Goal: Transaction & Acquisition: Book appointment/travel/reservation

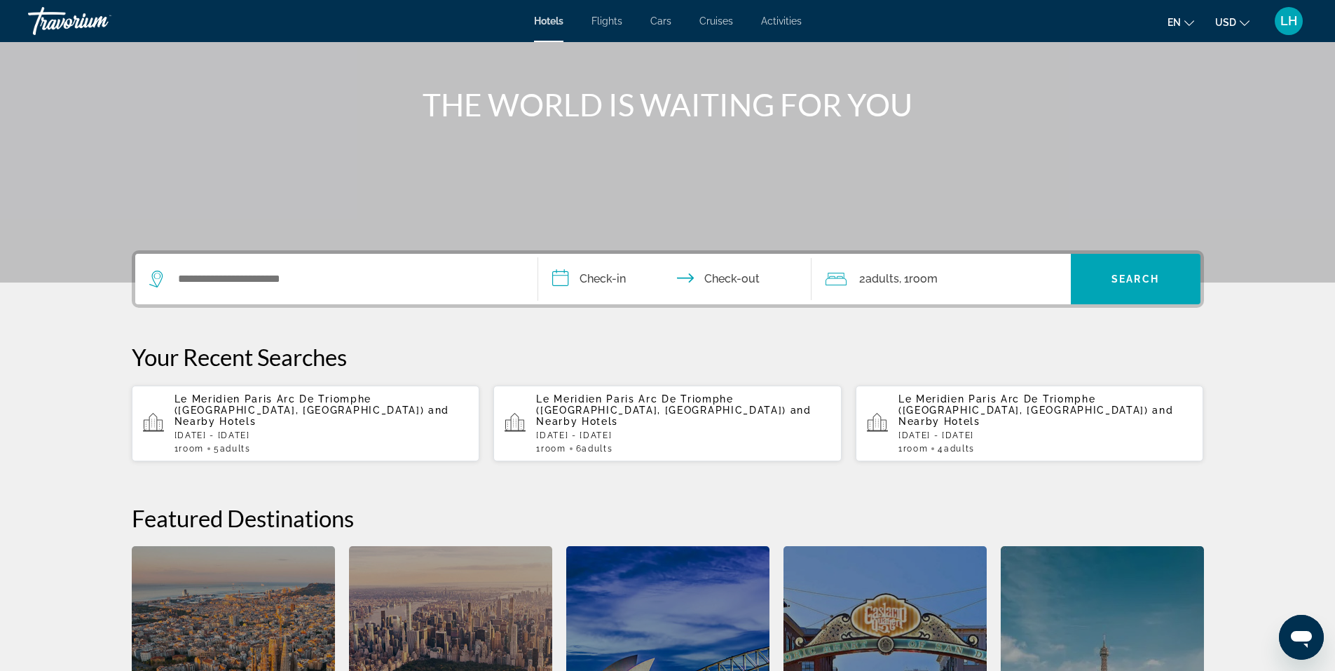
scroll to position [140, 0]
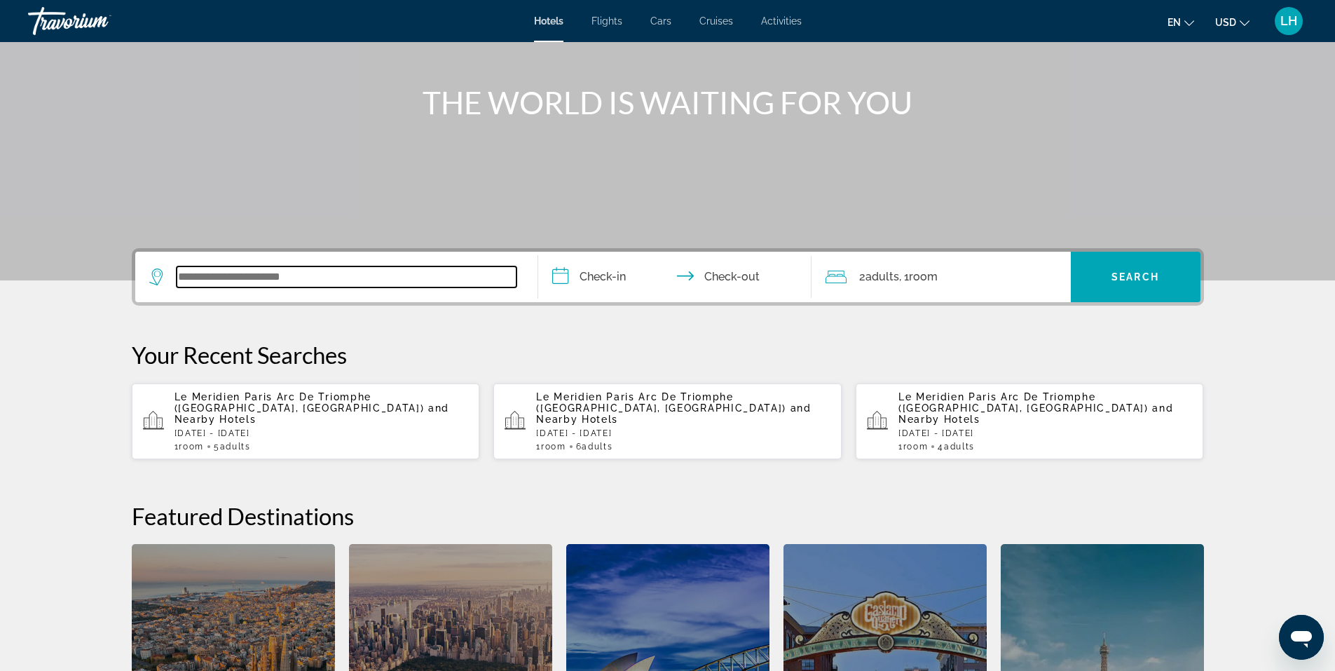
click at [257, 278] on input "Search widget" at bounding box center [347, 276] width 340 height 21
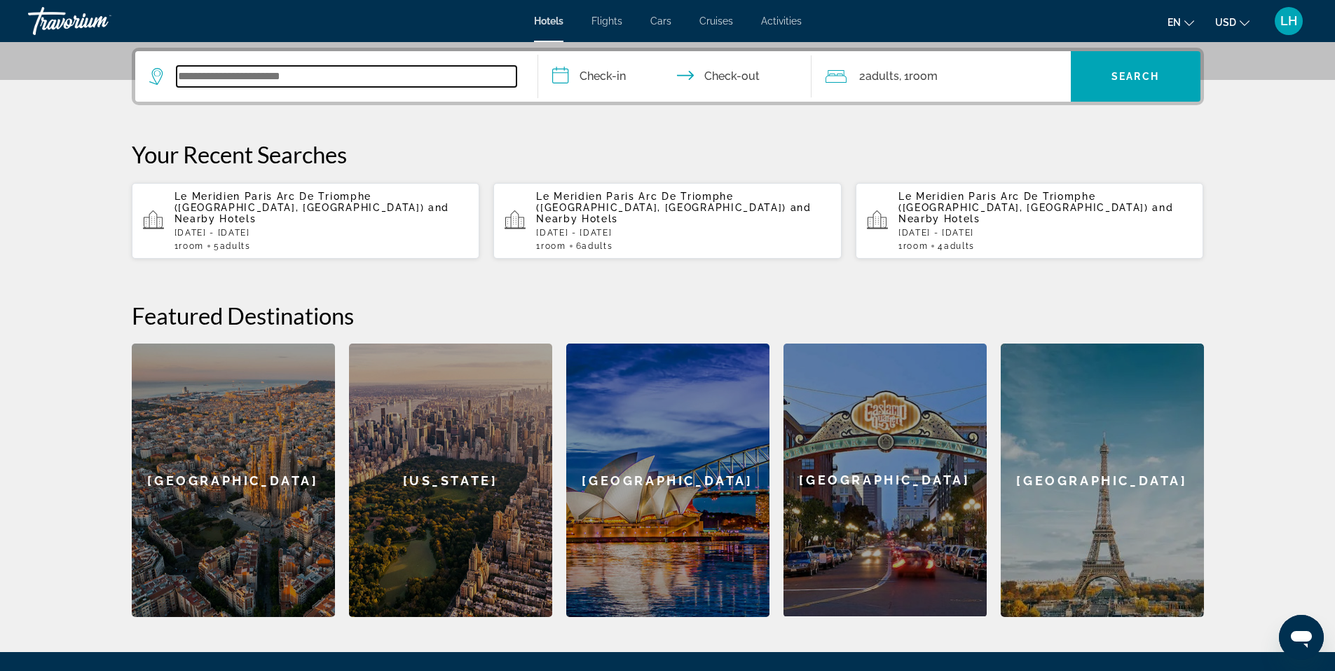
scroll to position [343, 0]
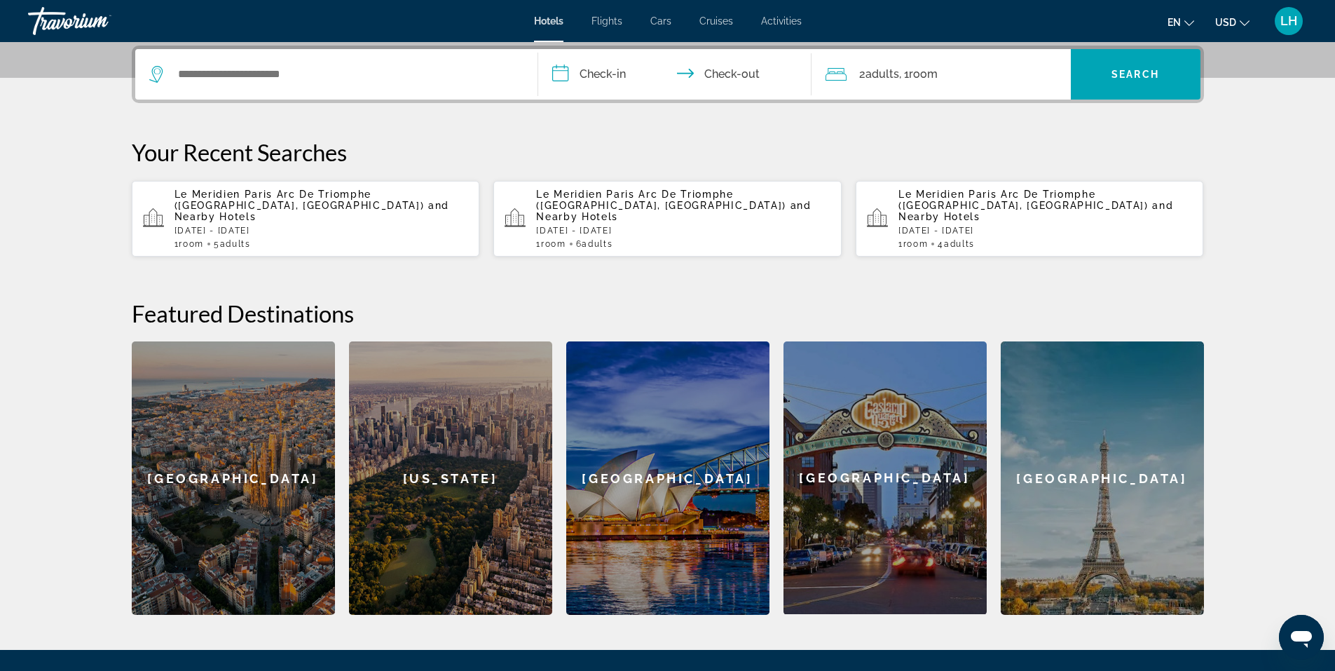
drag, startPoint x: 235, startPoint y: 70, endPoint x: 210, endPoint y: 139, distance: 73.8
click at [210, 139] on p "Your Recent Searches" at bounding box center [668, 152] width 1072 height 28
click at [226, 203] on span "and Nearby Hotels" at bounding box center [312, 211] width 275 height 22
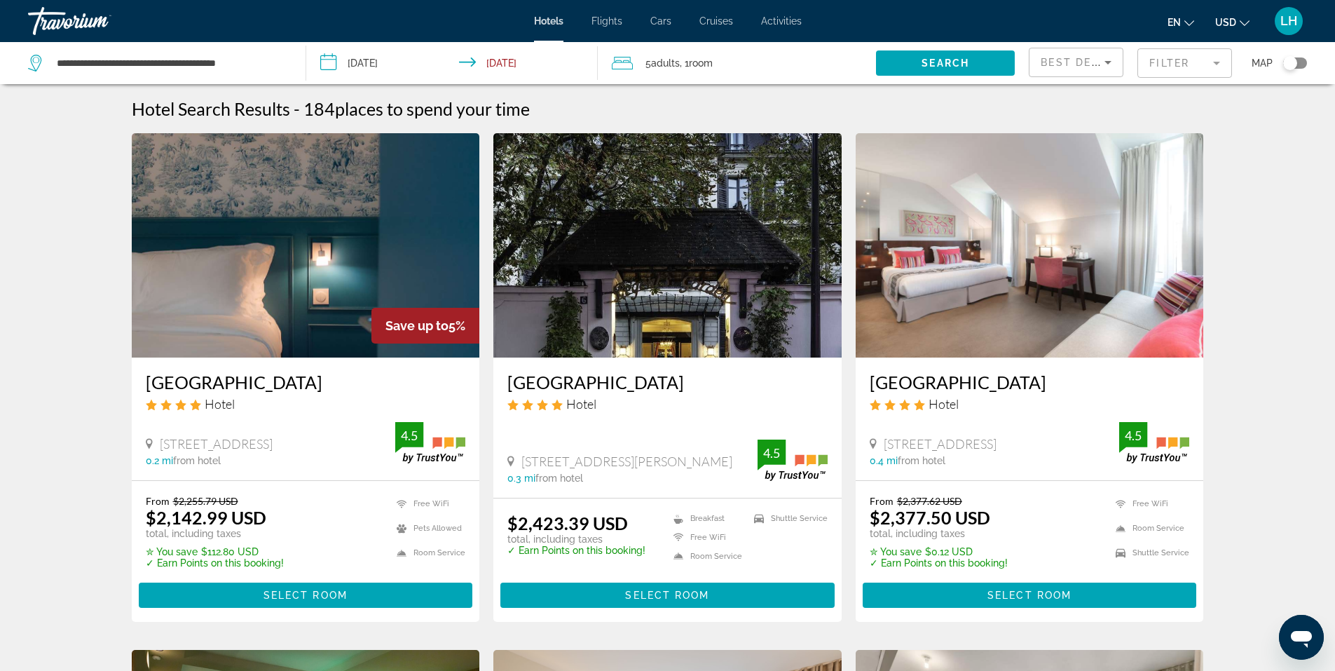
click at [392, 63] on input "**********" at bounding box center [455, 65] width 298 height 46
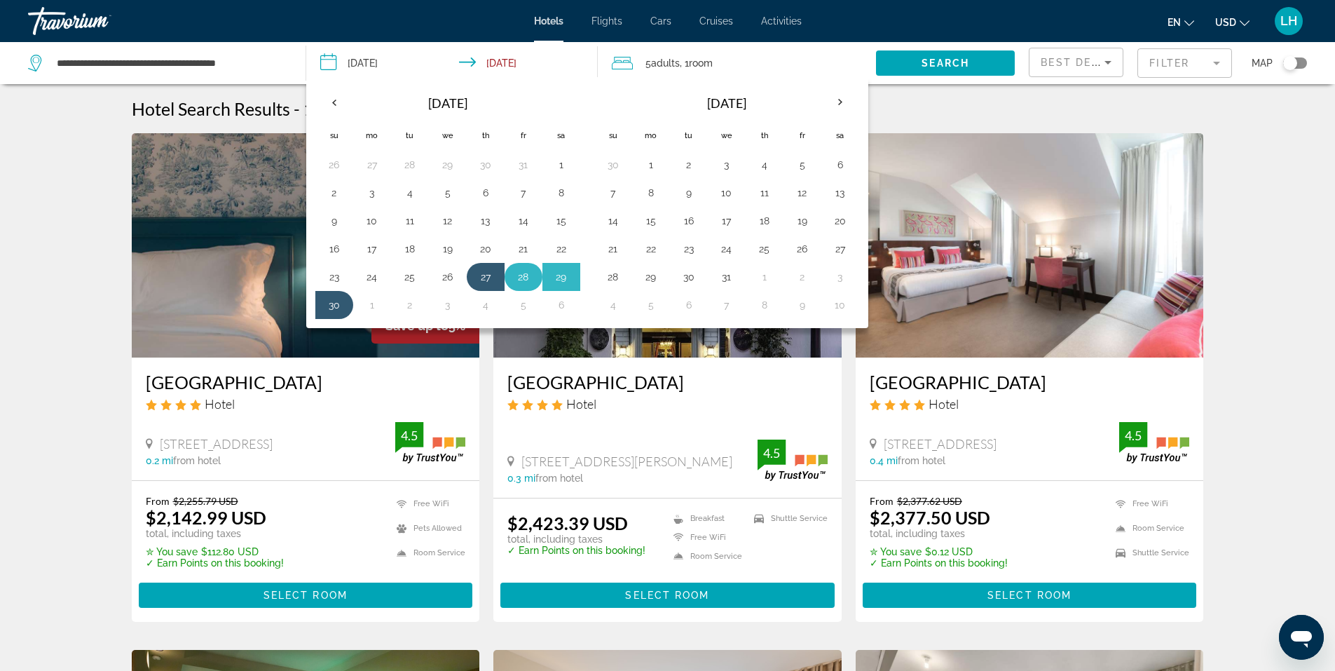
click at [524, 275] on button "28" at bounding box center [523, 277] width 22 height 20
click at [332, 306] on button "30" at bounding box center [334, 305] width 22 height 20
type input "**********"
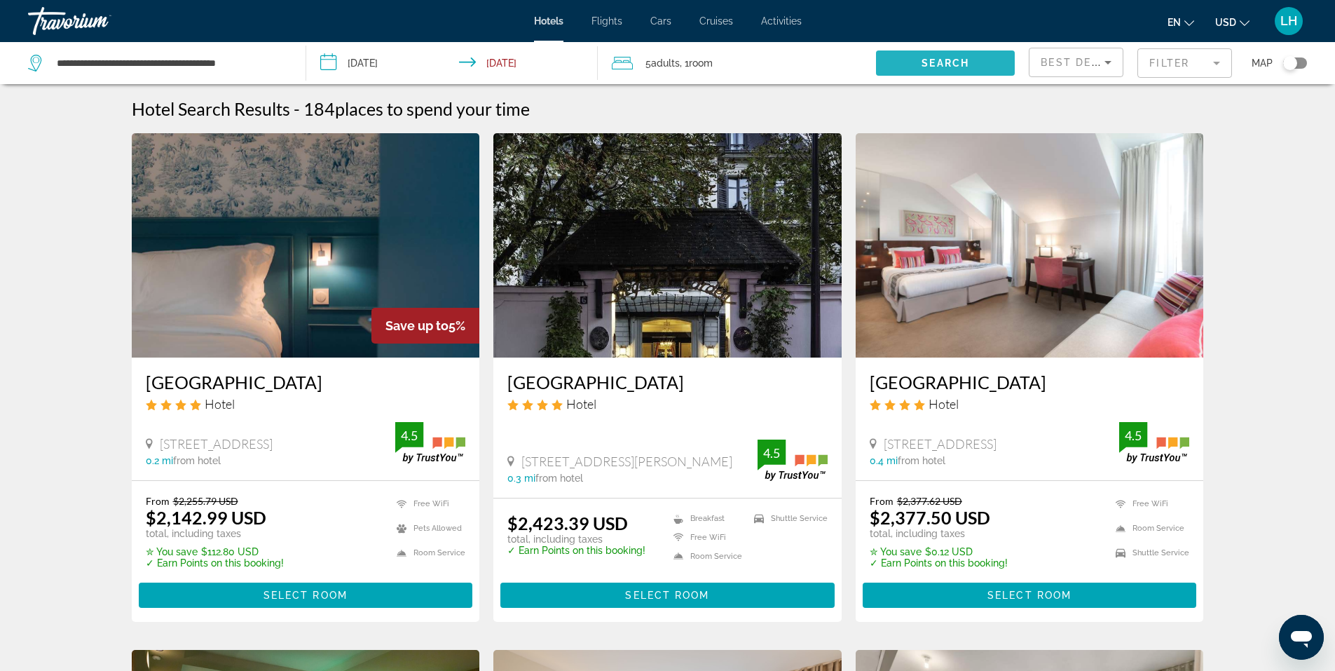
click at [941, 63] on span "Search" at bounding box center [946, 62] width 48 height 11
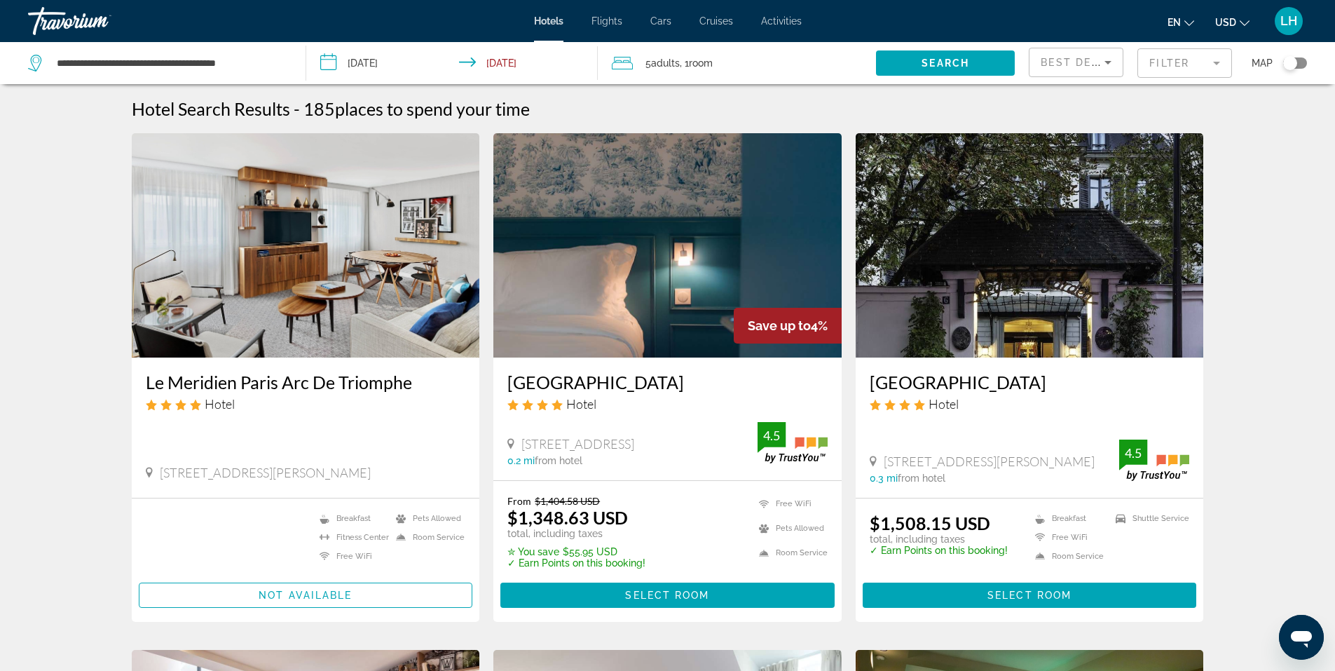
click at [705, 60] on span "Room" at bounding box center [701, 62] width 24 height 11
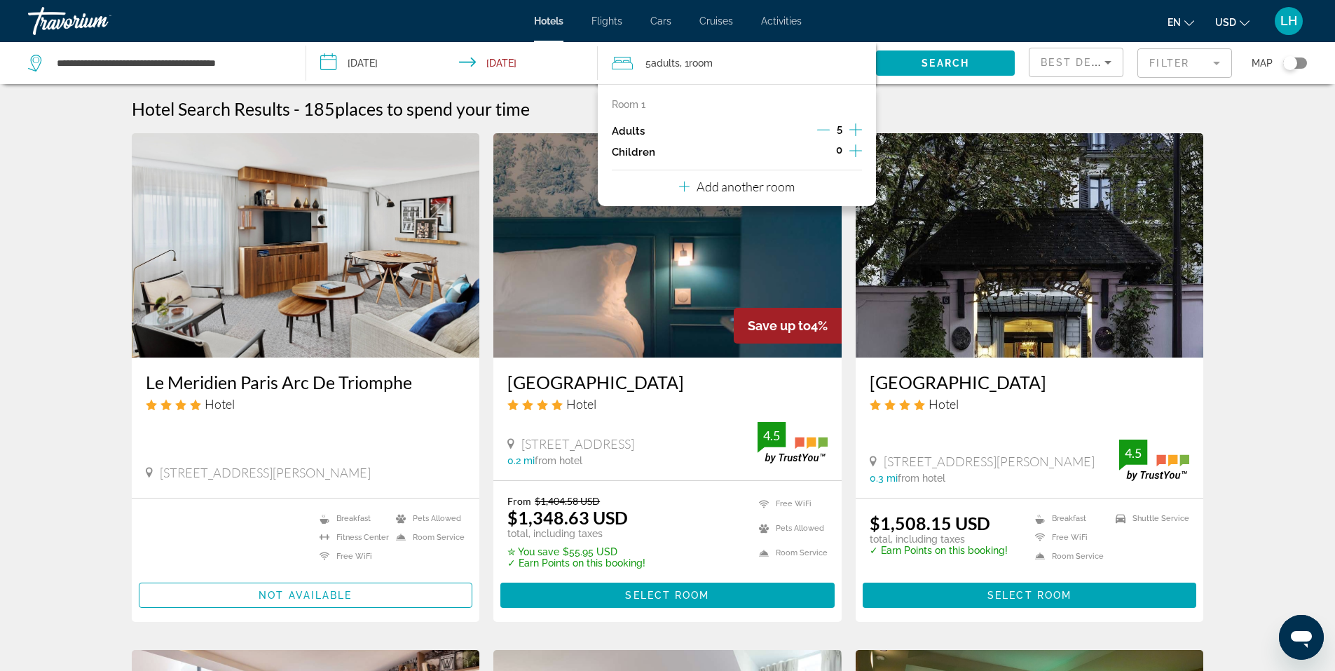
click at [817, 130] on icon "Decrement adults" at bounding box center [823, 129] width 13 height 13
click at [956, 61] on span "Search" at bounding box center [946, 62] width 48 height 11
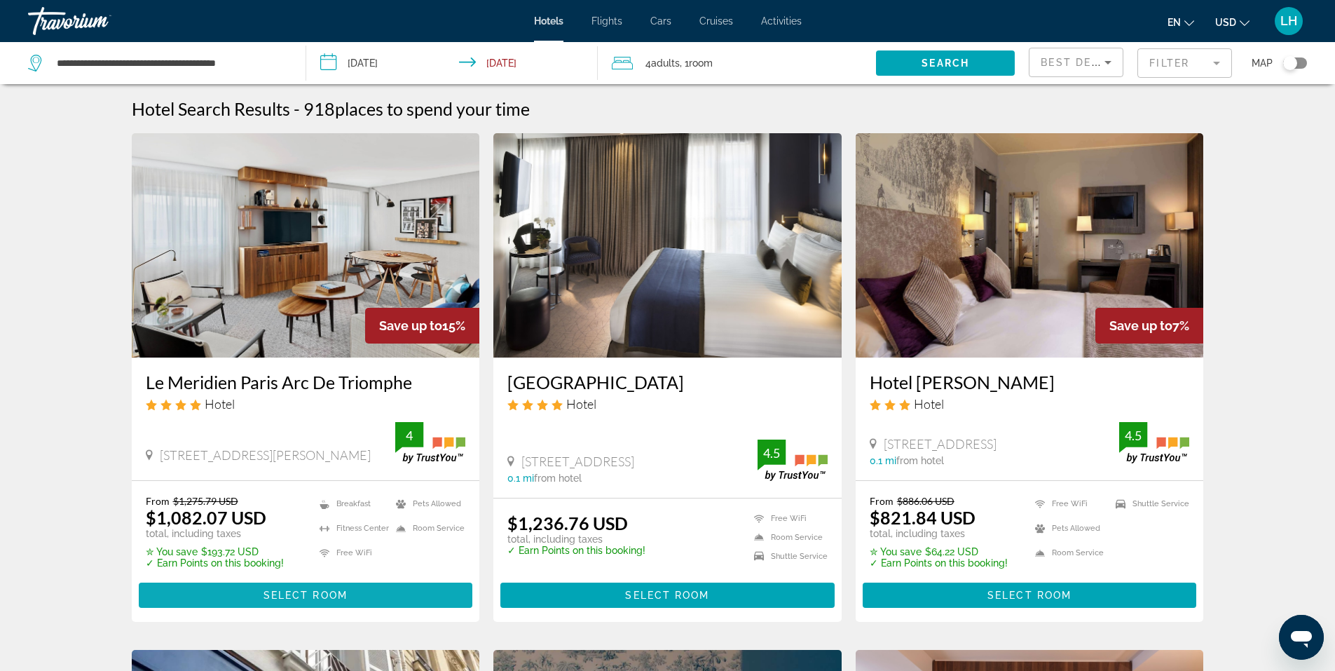
click at [333, 597] on span "Select Room" at bounding box center [306, 594] width 84 height 11
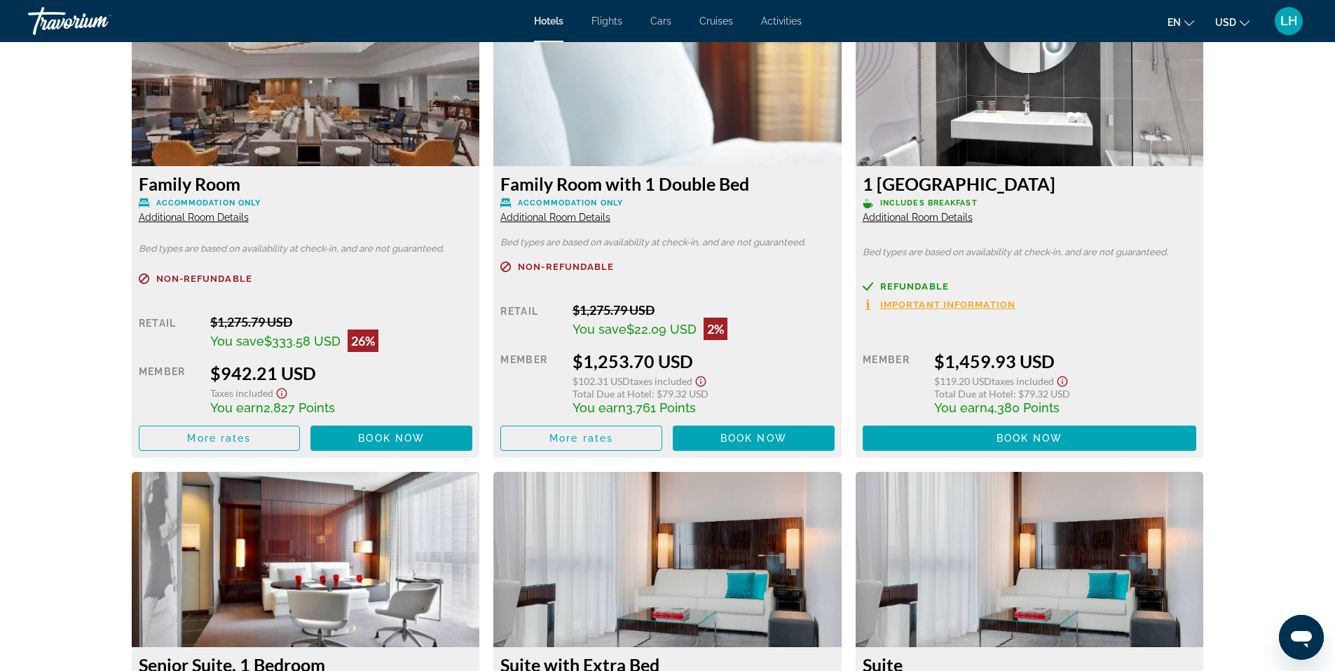
scroll to position [1962, 0]
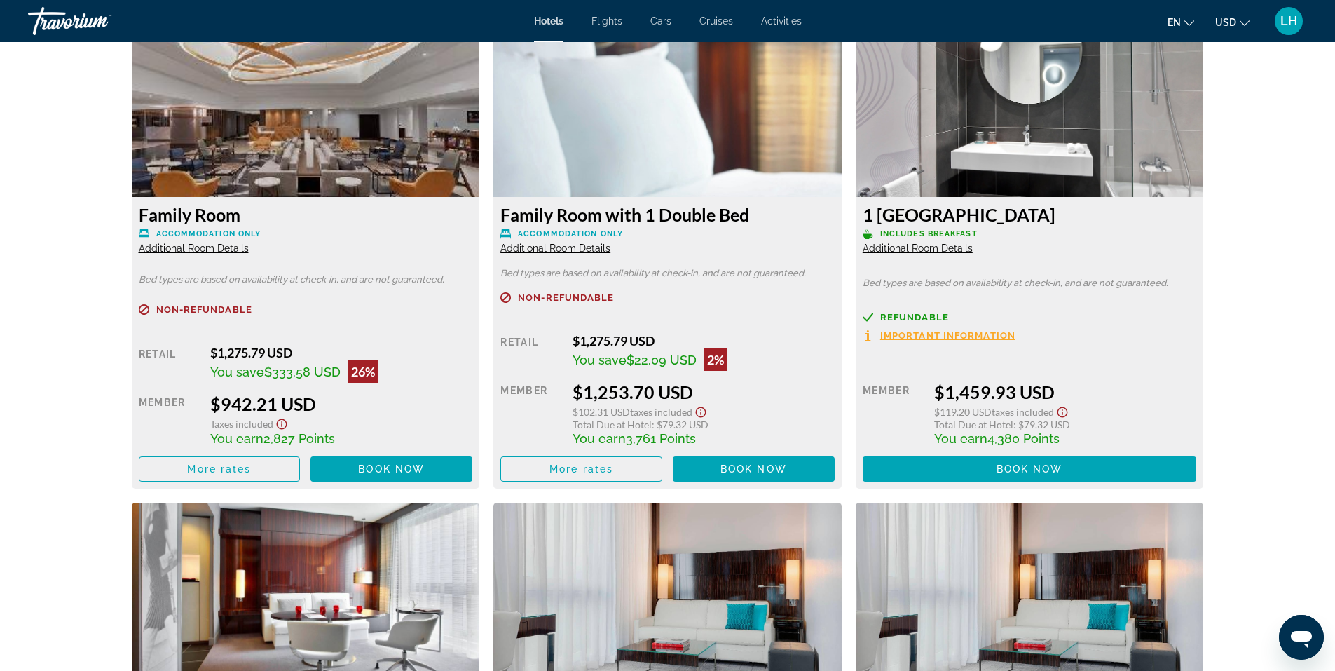
click at [189, 247] on span "Additional Room Details" at bounding box center [194, 248] width 110 height 11
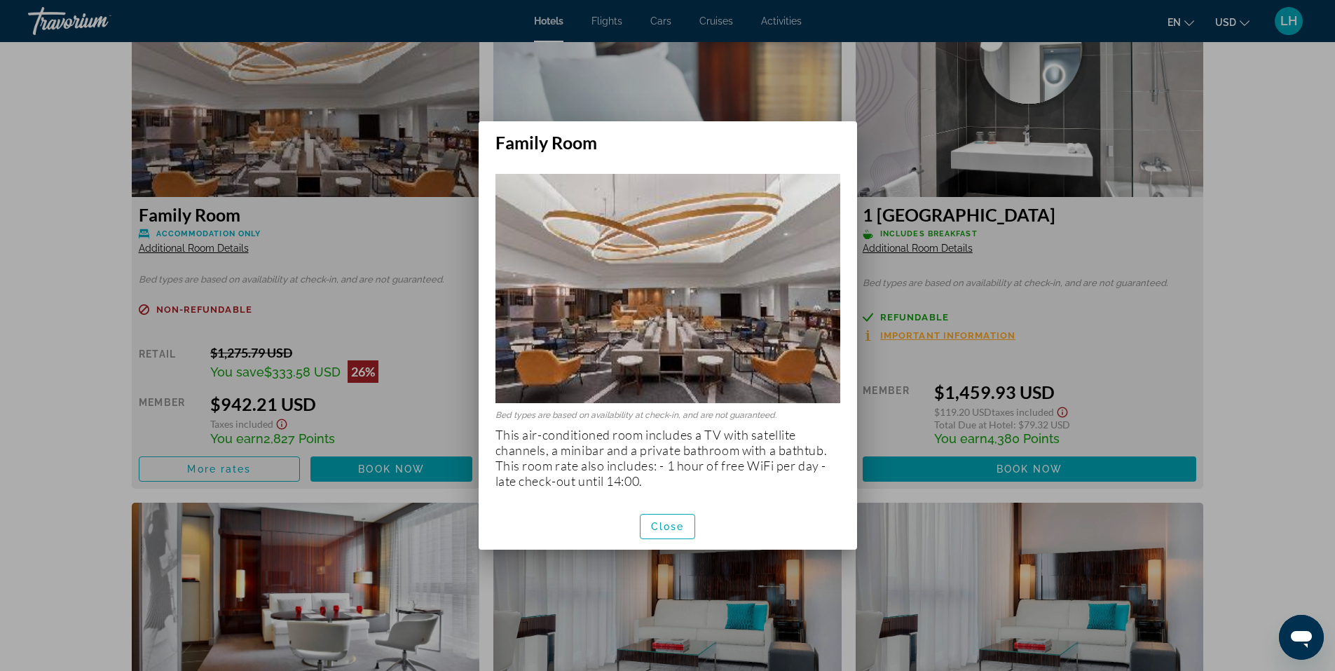
click at [88, 326] on div at bounding box center [667, 335] width 1335 height 671
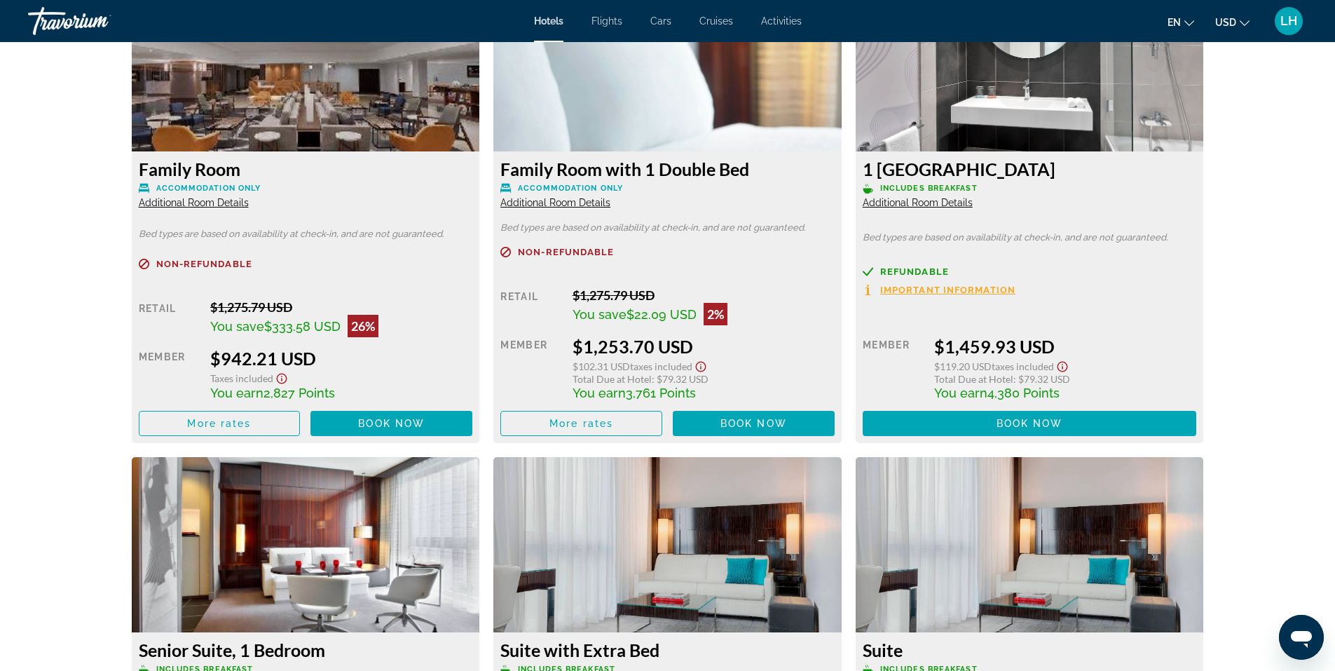
scroll to position [2033, 0]
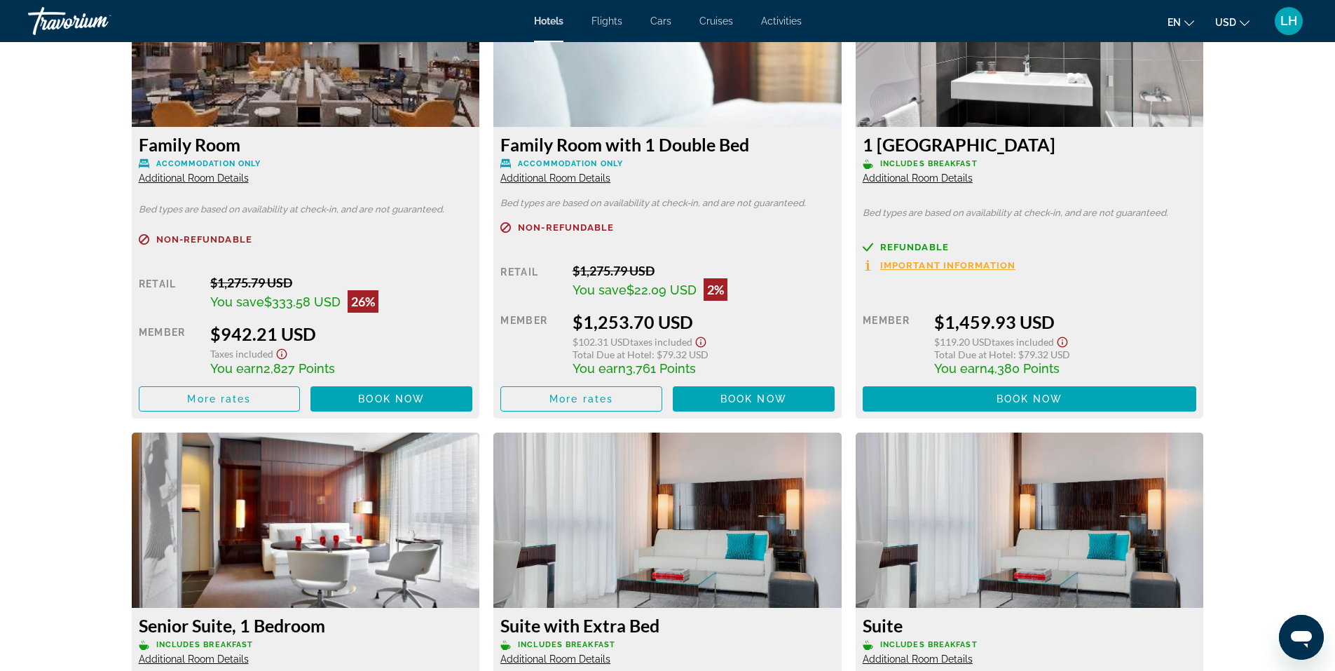
click at [566, 177] on span "Additional Room Details" at bounding box center [555, 177] width 110 height 11
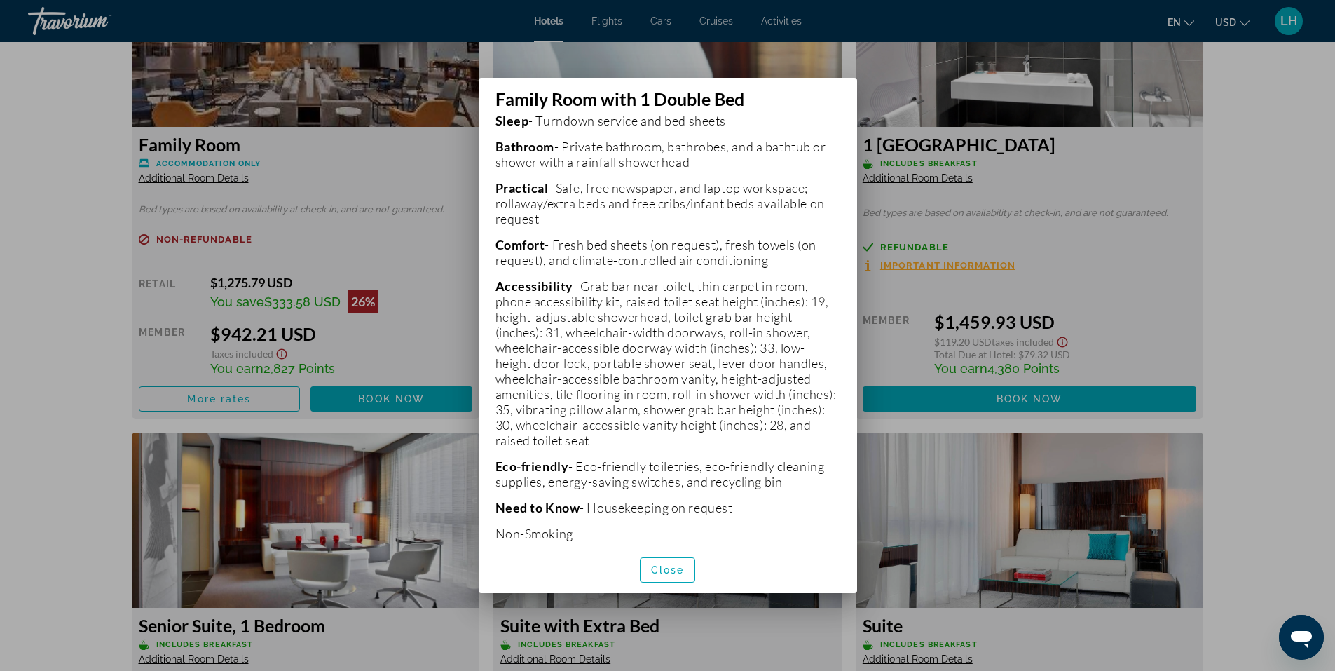
scroll to position [817, 0]
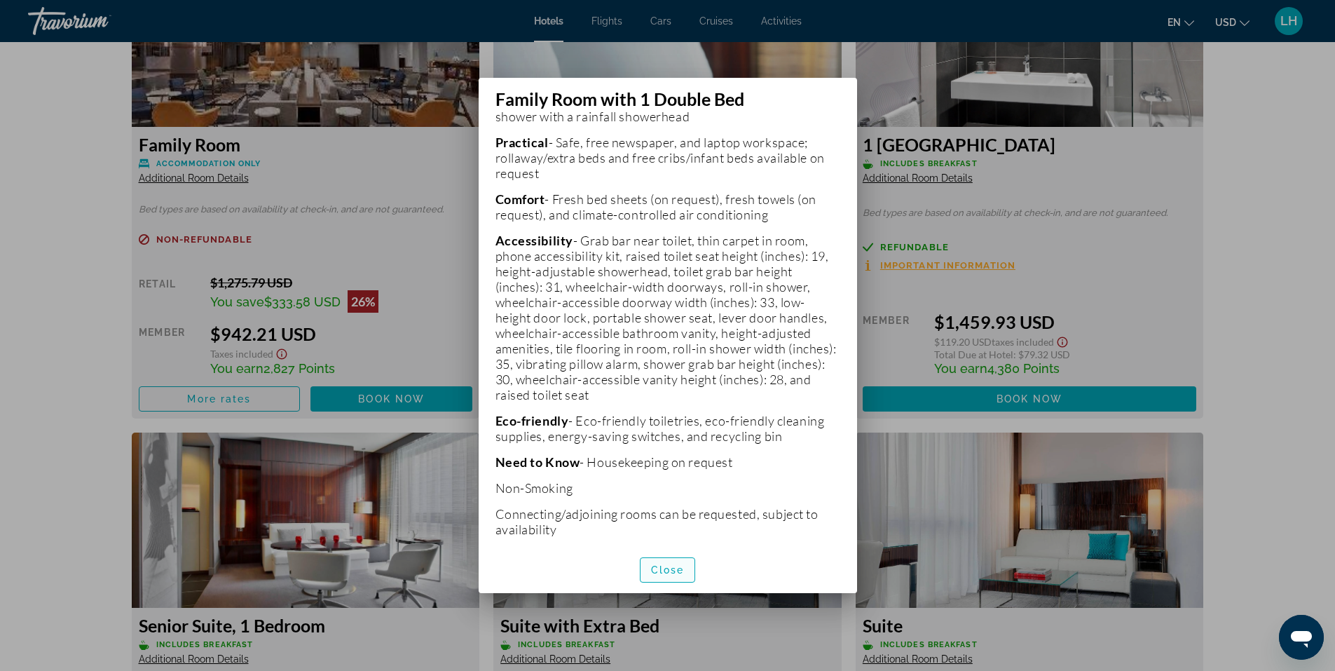
click at [667, 568] on span "Close" at bounding box center [668, 569] width 34 height 11
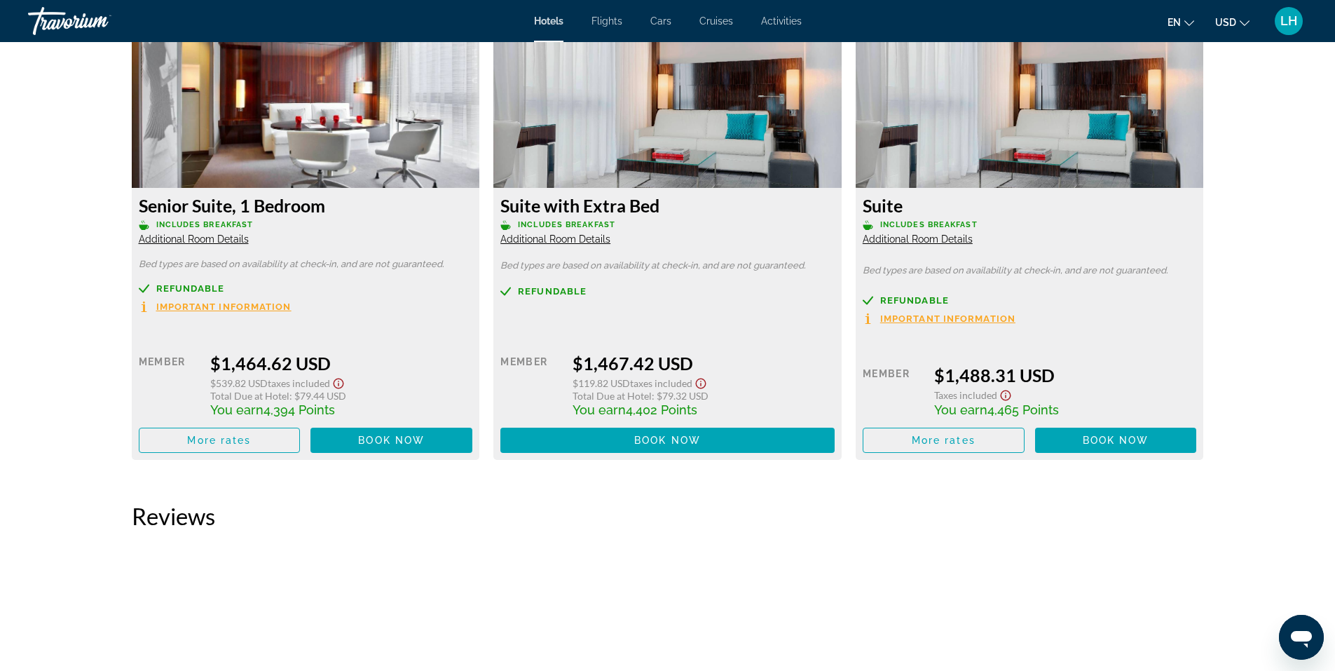
scroll to position [2453, 0]
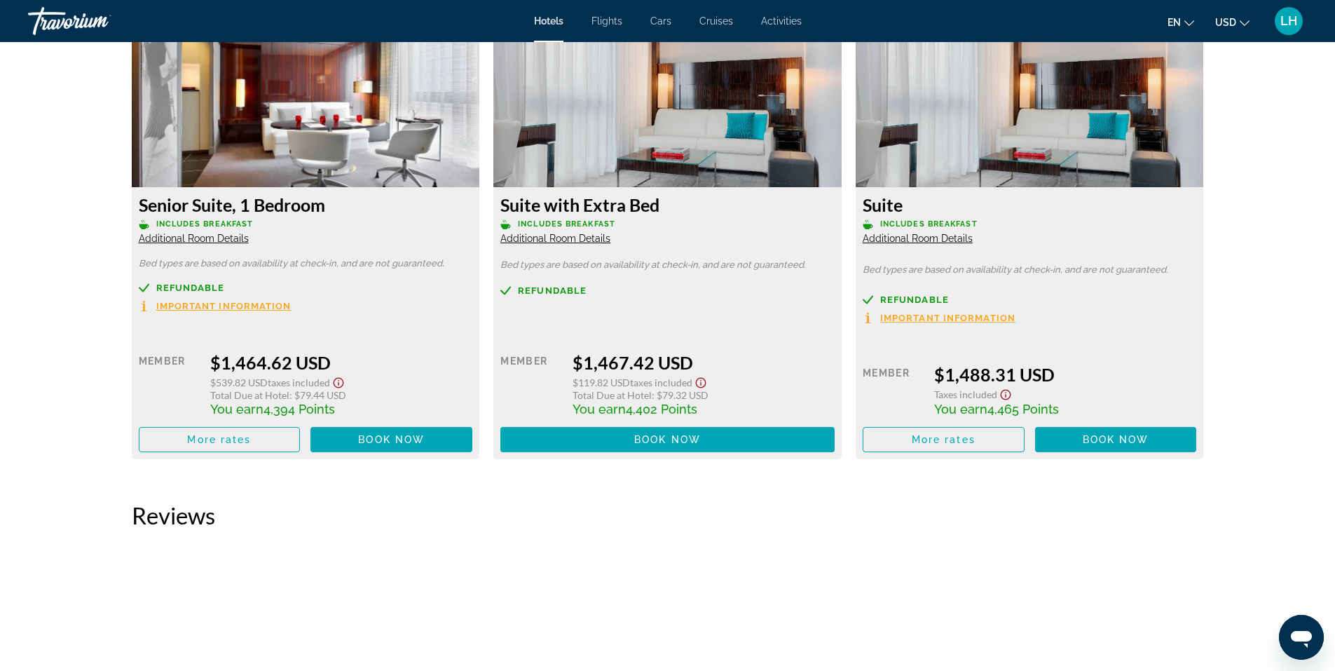
click at [1306, 634] on icon "Open messaging window" at bounding box center [1301, 639] width 21 height 17
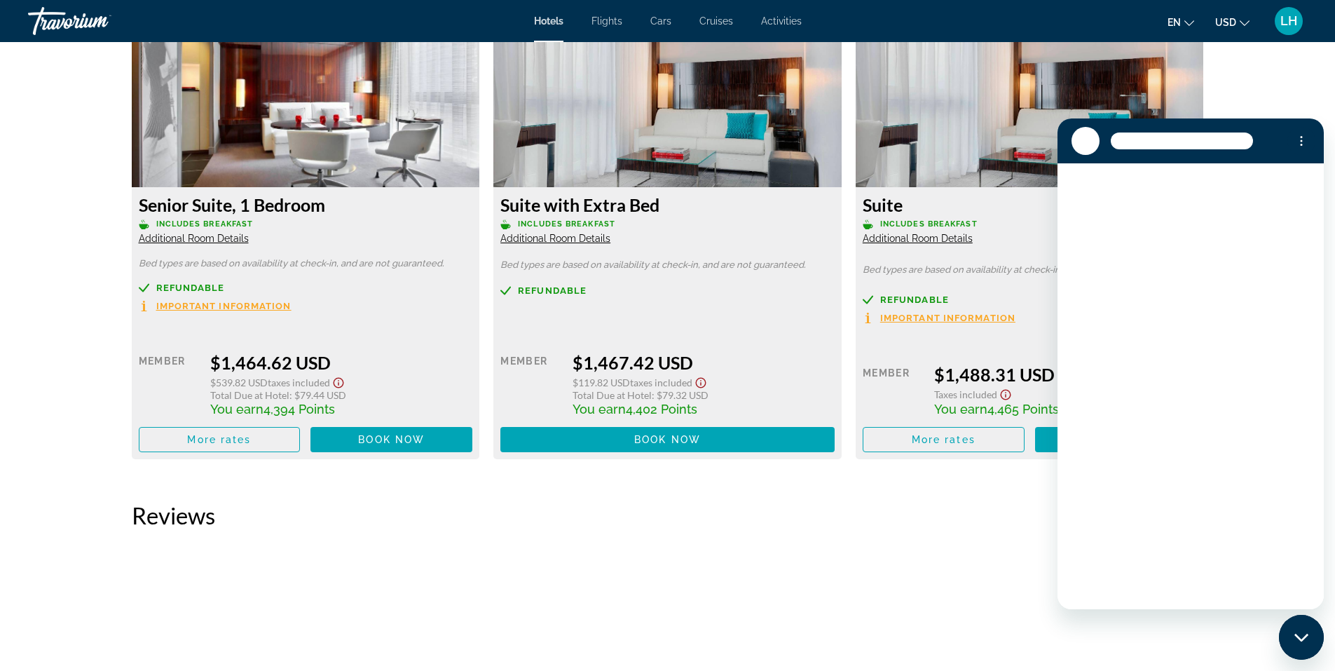
scroll to position [0, 0]
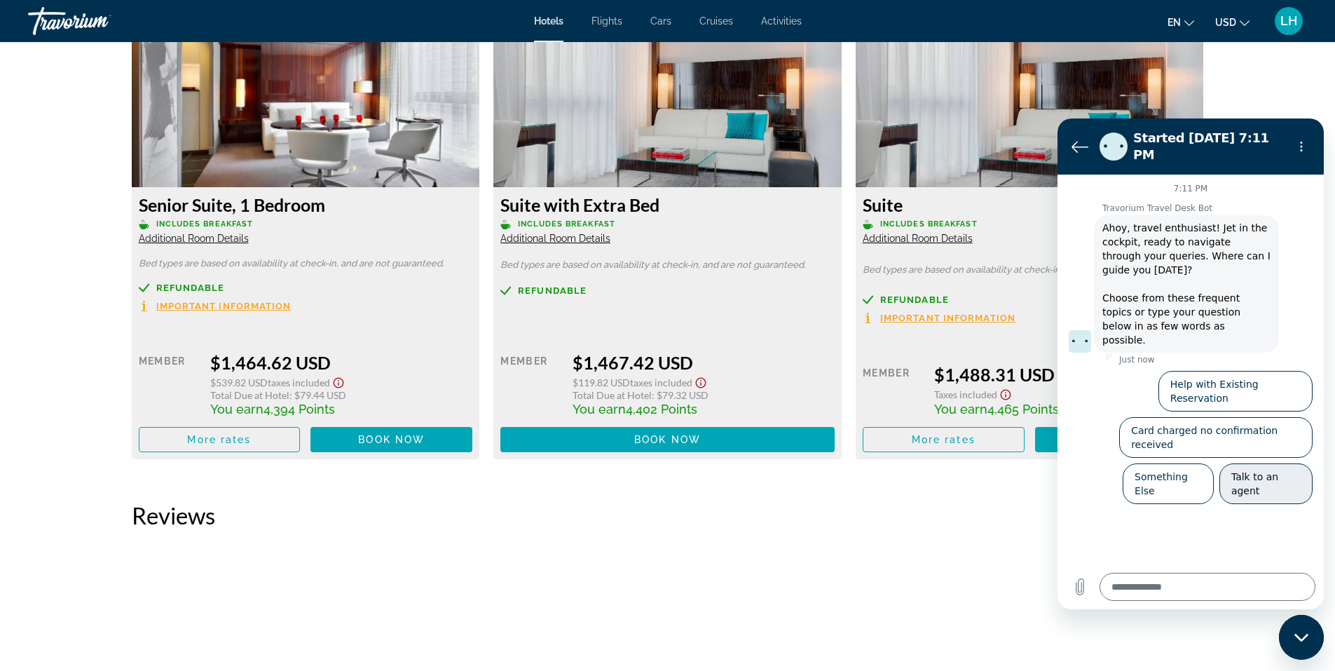
click at [1262, 463] on button "Talk to an agent" at bounding box center [1266, 483] width 93 height 41
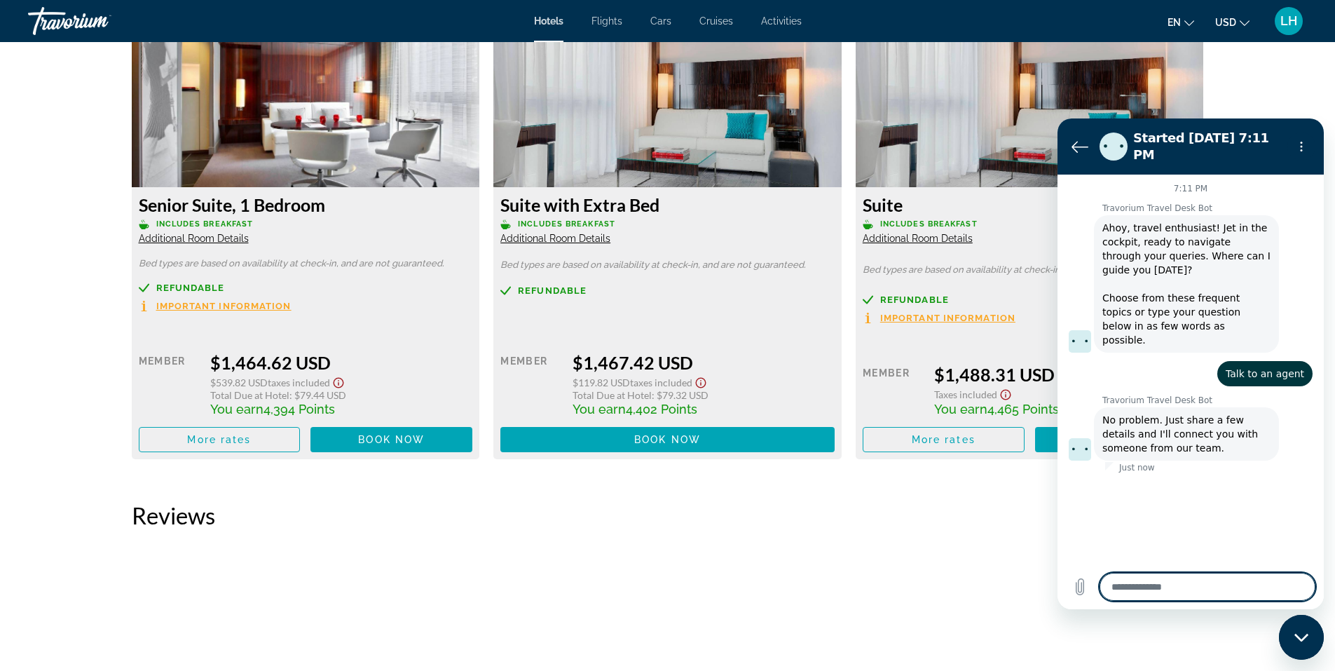
type textarea "*"
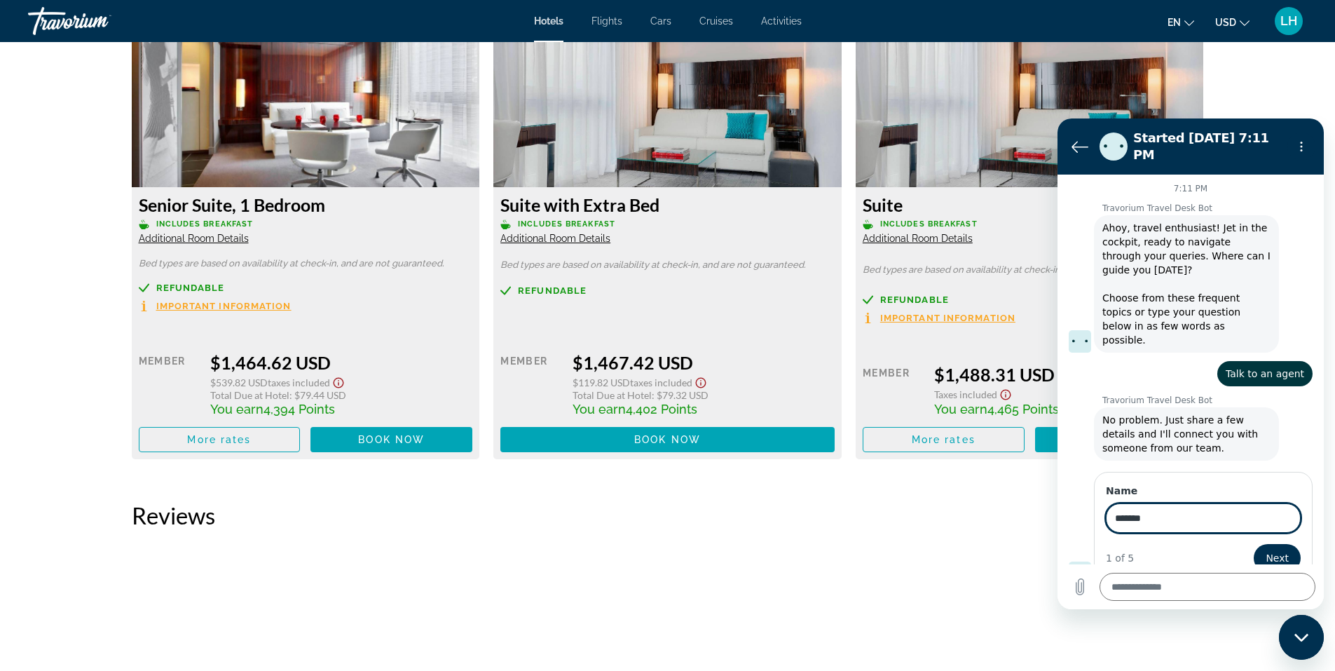
type input "*******"
click at [1254, 544] on button "Next" at bounding box center [1277, 558] width 47 height 28
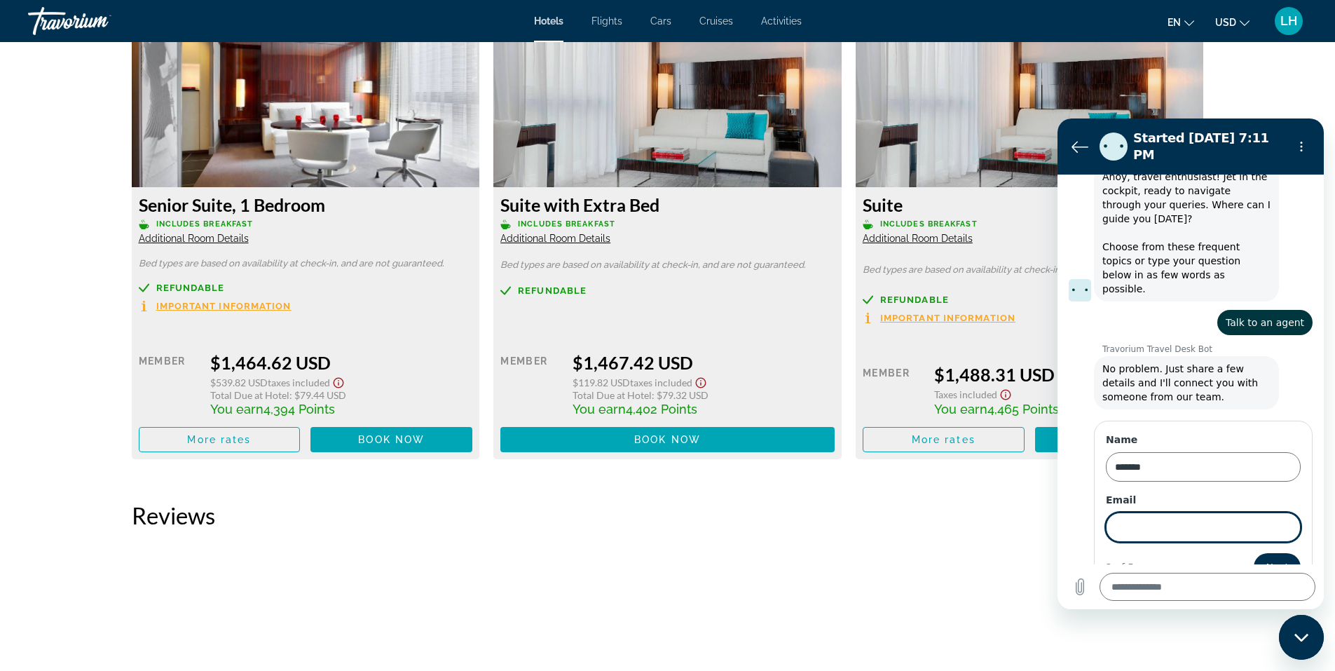
scroll to position [55, 0]
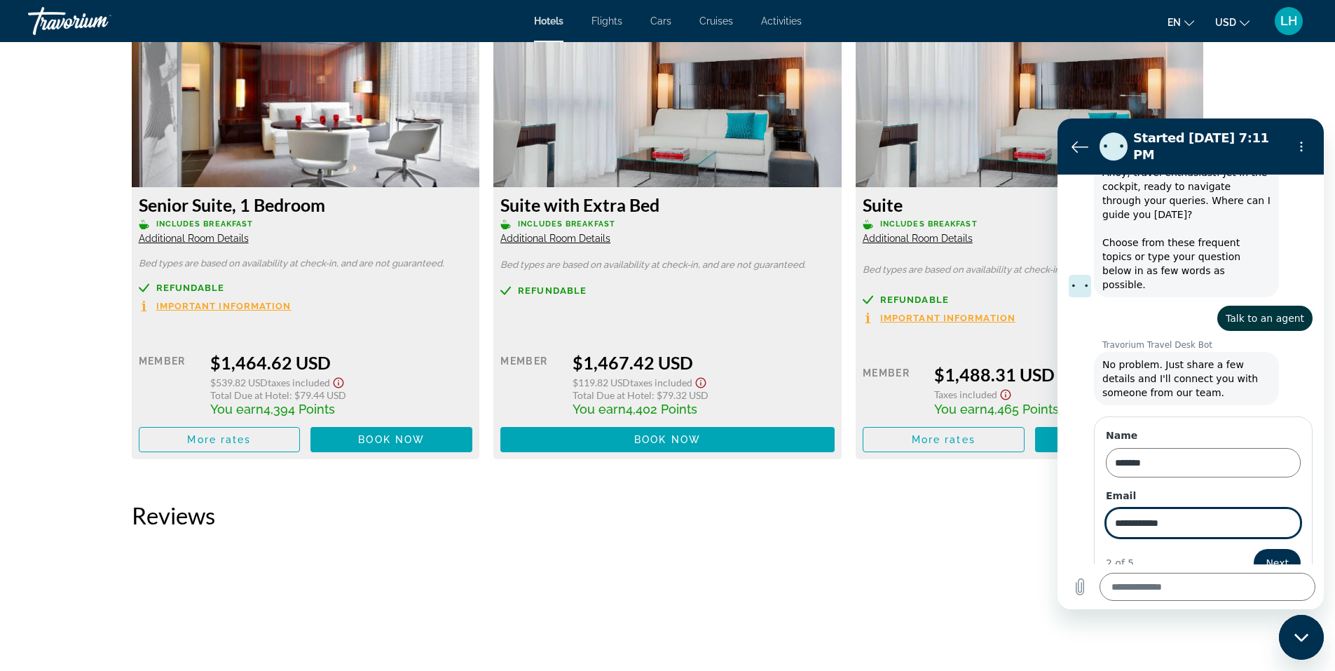
type input "**********"
click at [1273, 554] on span "Next" at bounding box center [1277, 562] width 23 height 17
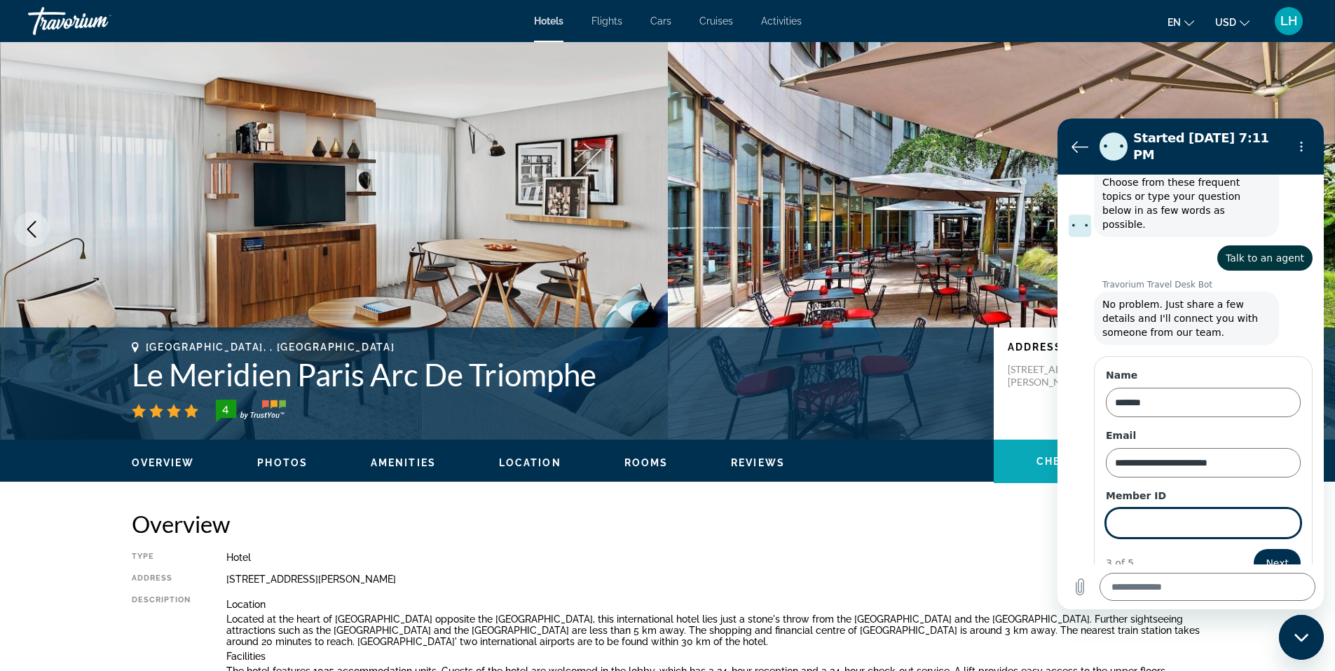
scroll to position [0, 0]
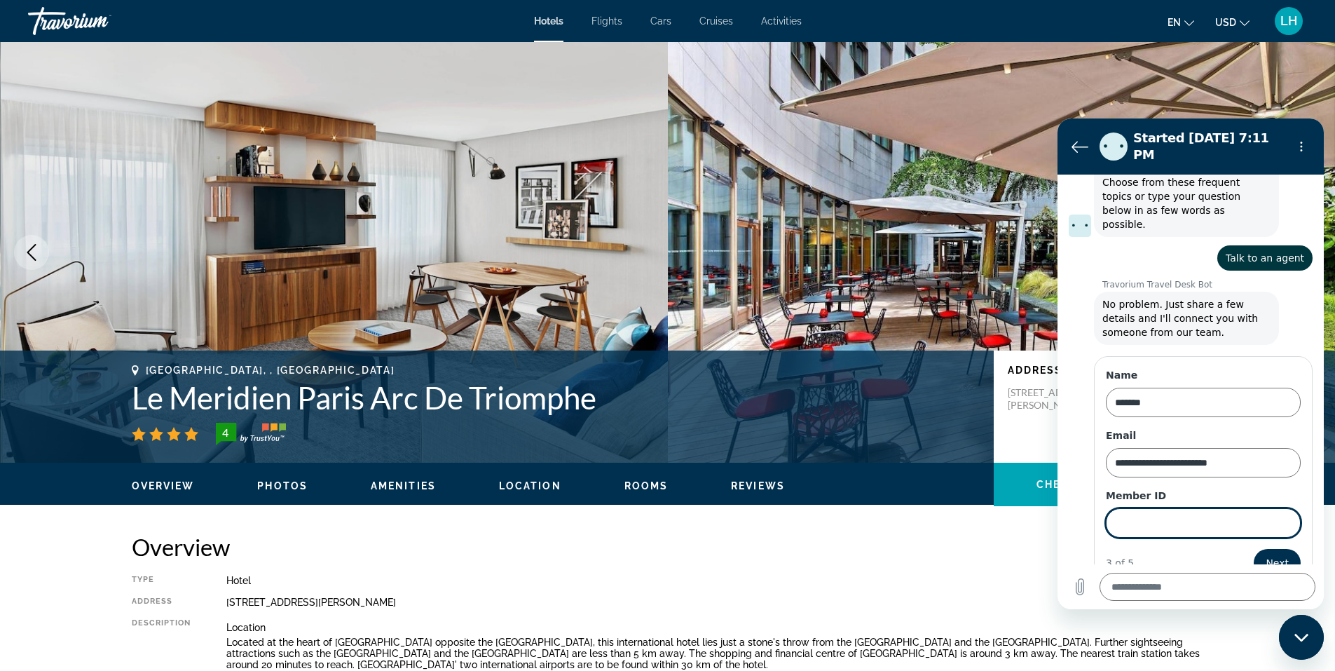
click at [1141, 508] on input "Member ID" at bounding box center [1203, 522] width 195 height 29
paste input "******"
type input "******"
click at [1254, 549] on button "Next" at bounding box center [1277, 563] width 47 height 28
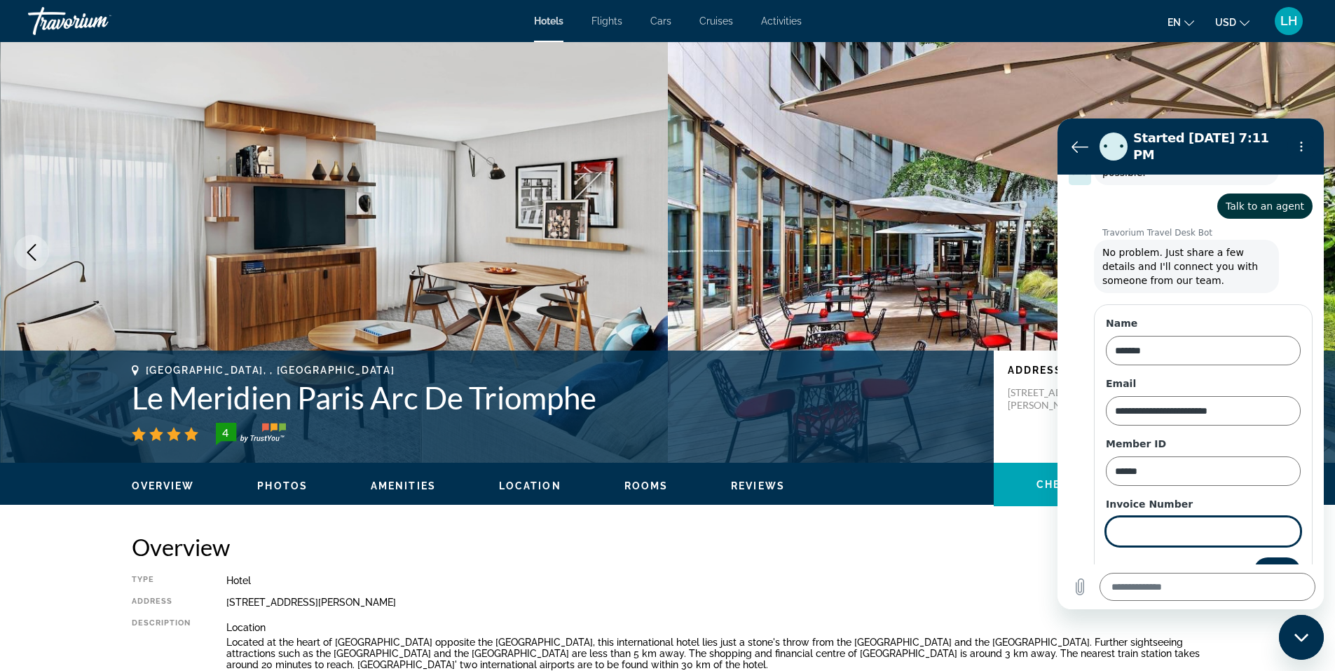
scroll to position [176, 0]
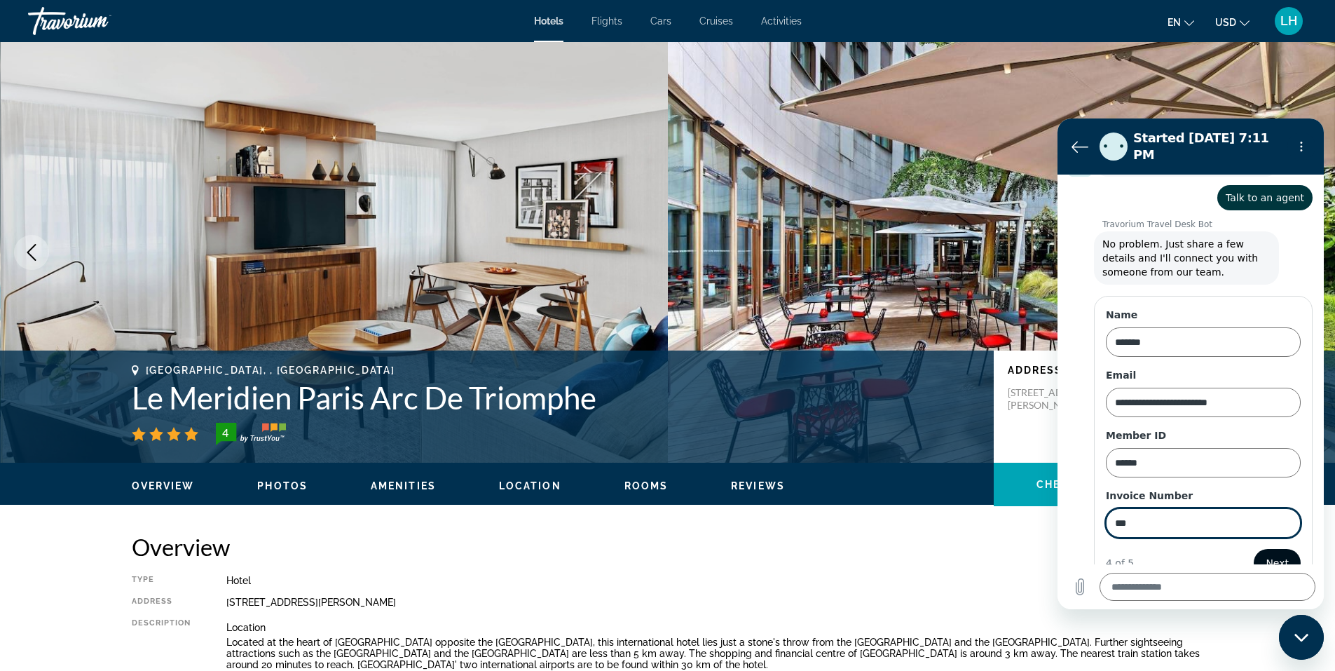
type input "***"
click at [1269, 554] on span "Next" at bounding box center [1277, 562] width 23 height 17
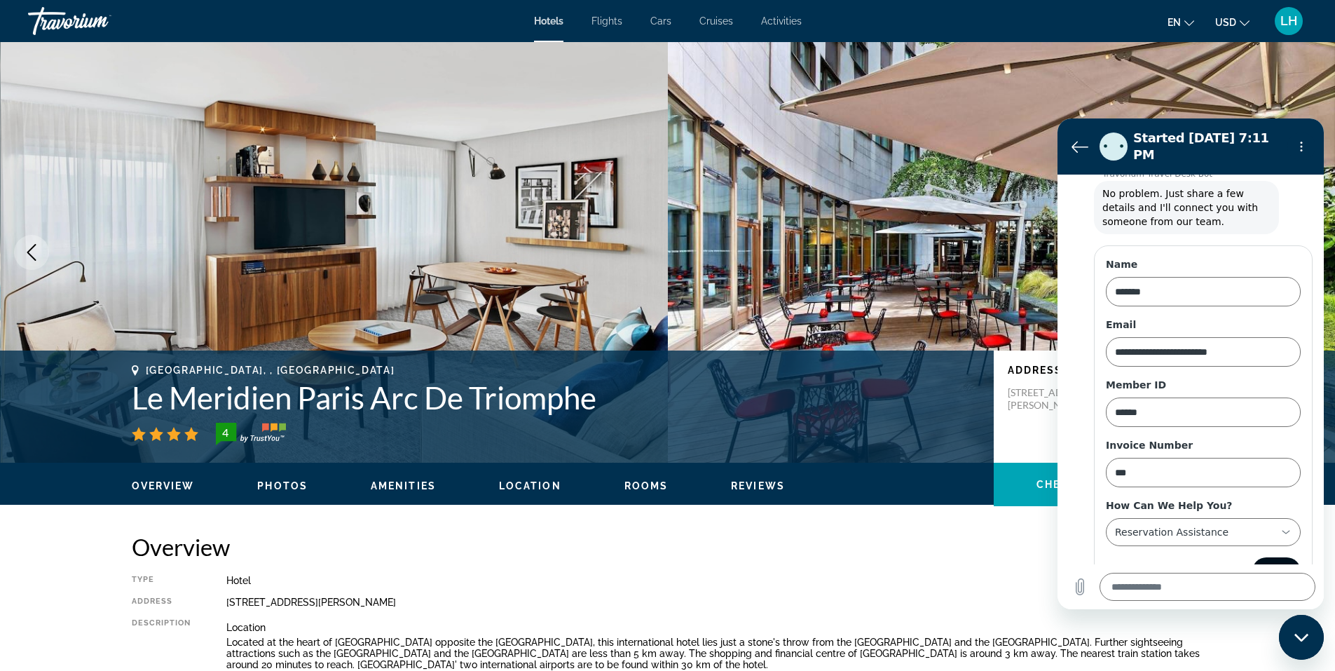
scroll to position [235, 0]
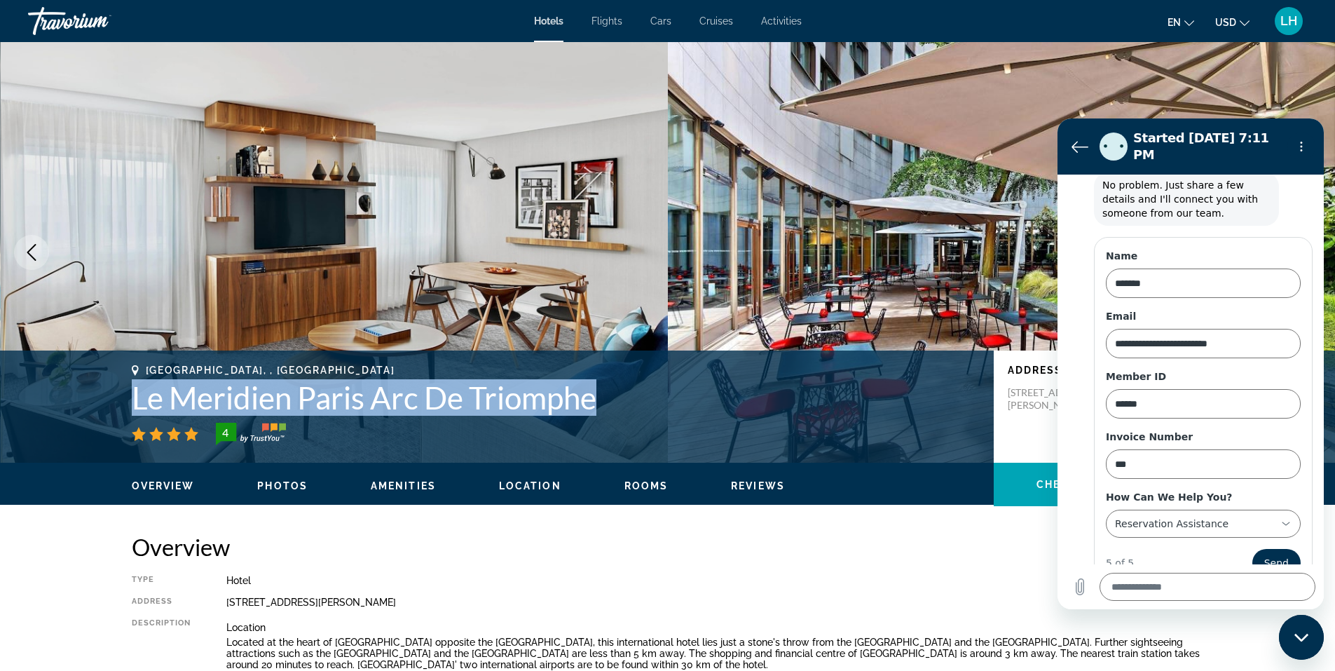
drag, startPoint x: 128, startPoint y: 396, endPoint x: 634, endPoint y: 404, distance: 505.4
click at [634, 404] on div "[GEOGRAPHIC_DATA], , [GEOGRAPHIC_DATA] Le Meridien Paris Arc De Triomphe 4 Addr…" at bounding box center [668, 406] width 1128 height 84
copy h1 "Le Meridien Paris Arc De Triomphe"
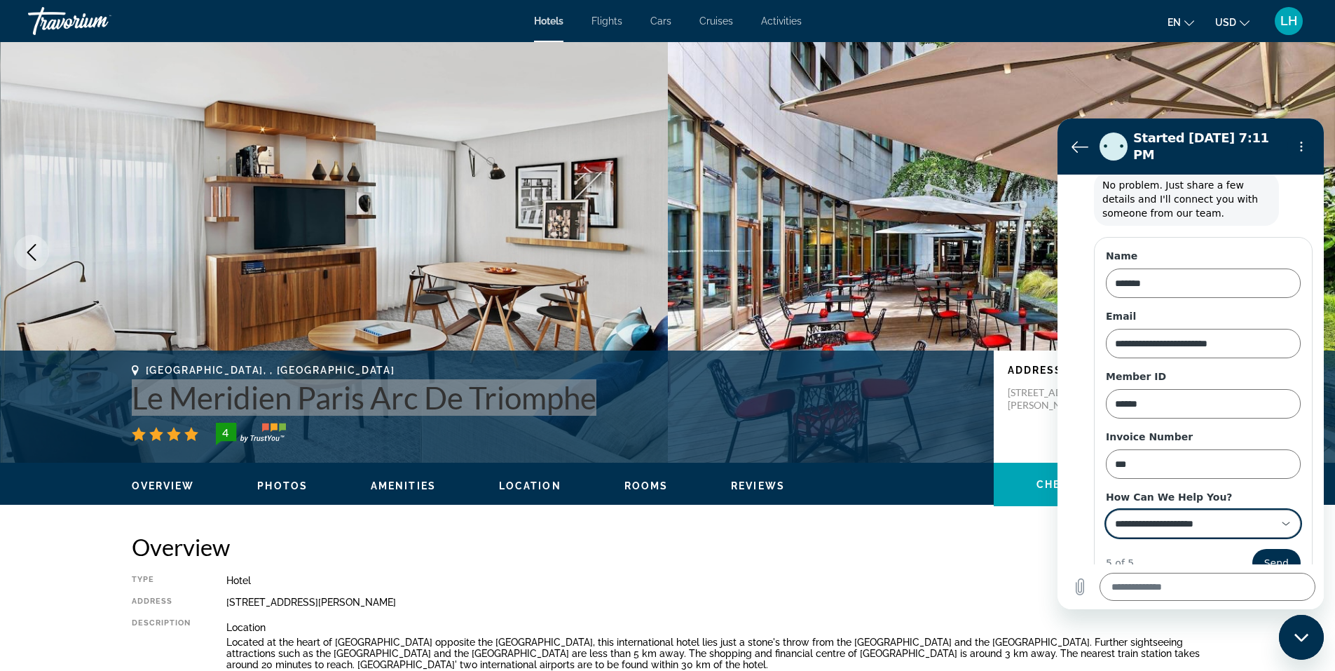
click at [1280, 518] on icon at bounding box center [1285, 523] width 11 height 11
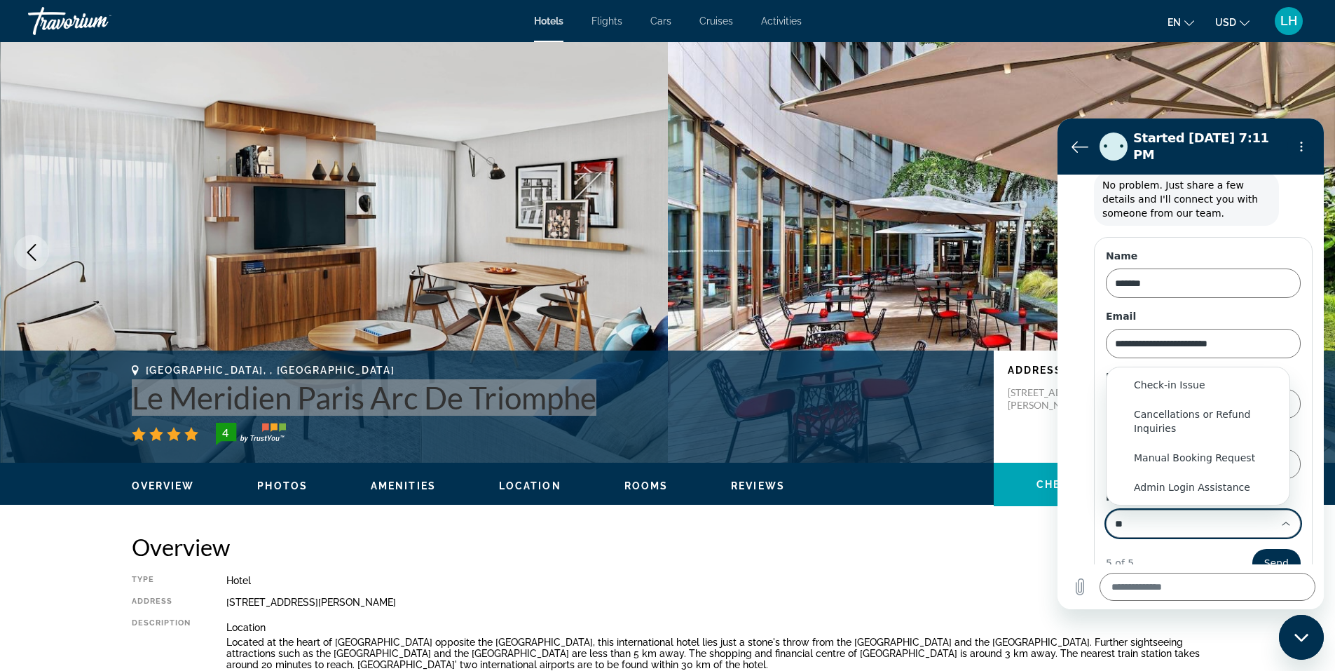
scroll to position [0, 0]
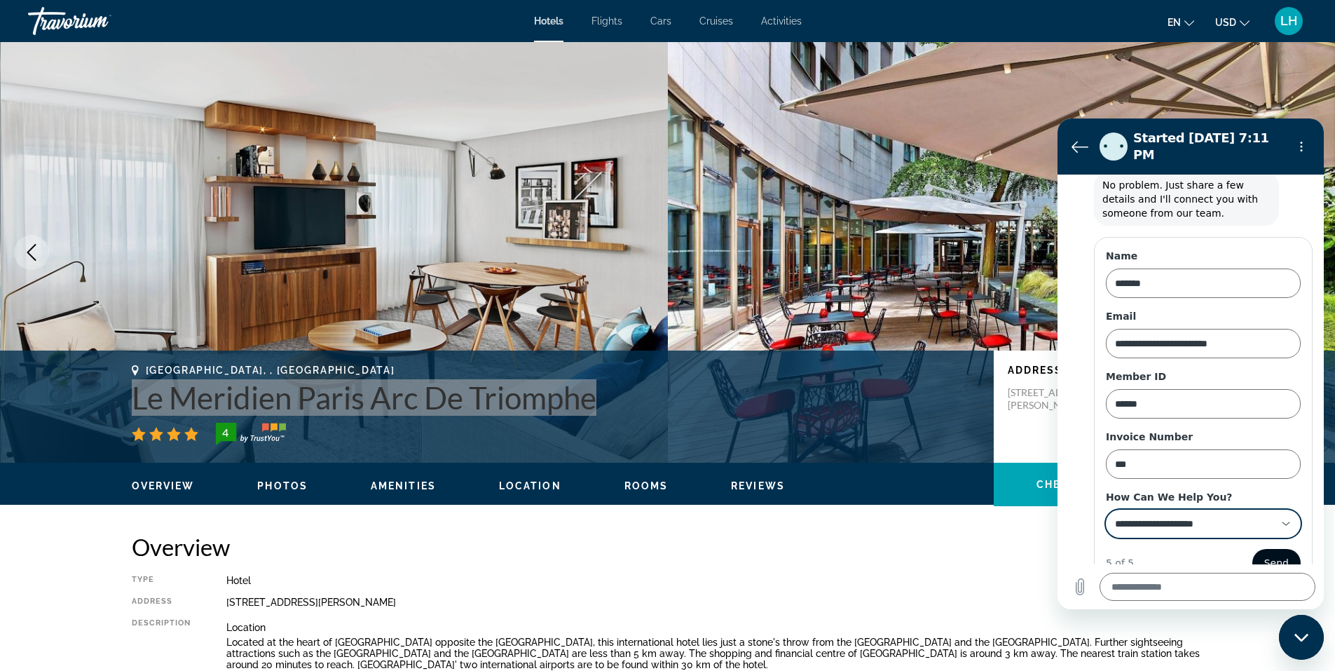
type input "**********"
click at [1272, 554] on span "Send" at bounding box center [1276, 562] width 25 height 17
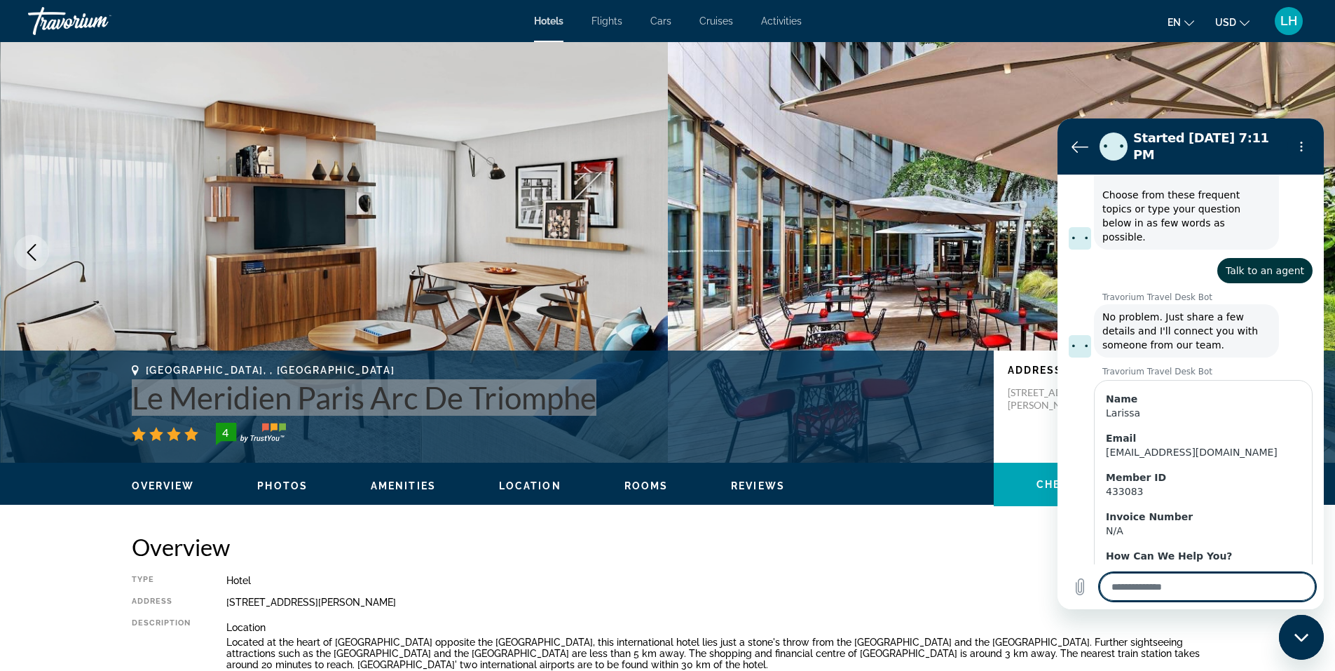
scroll to position [134, 0]
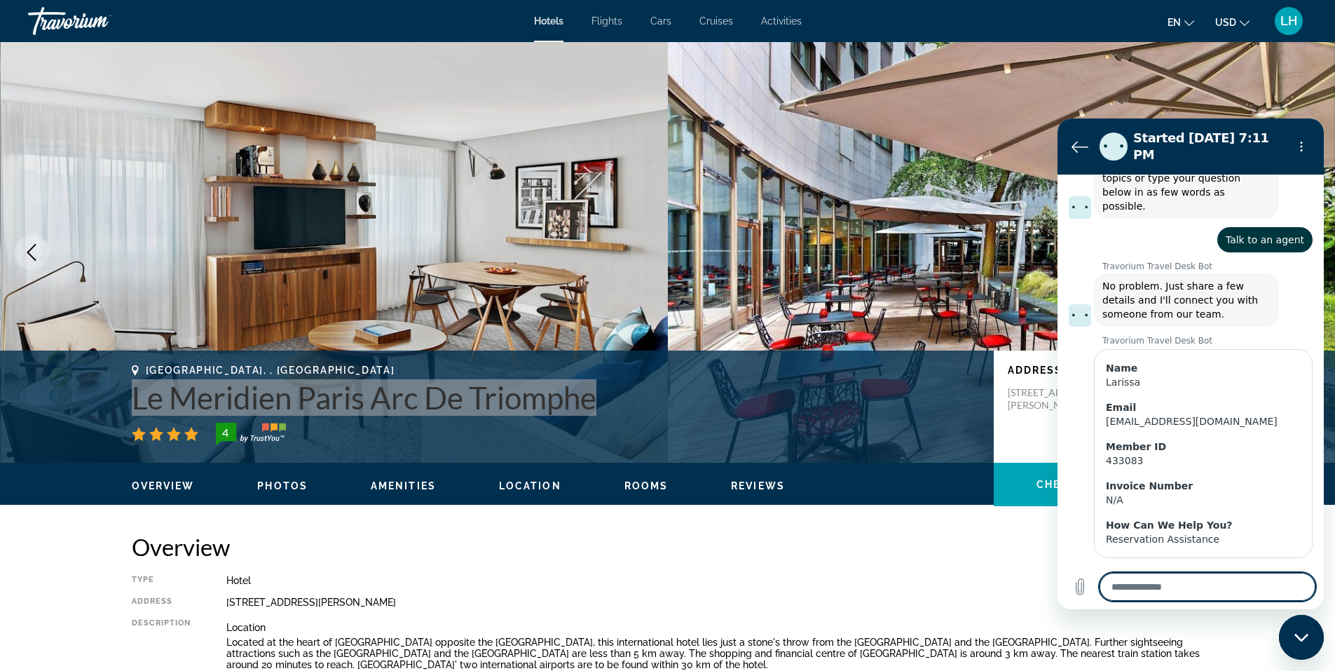
type textarea "*"
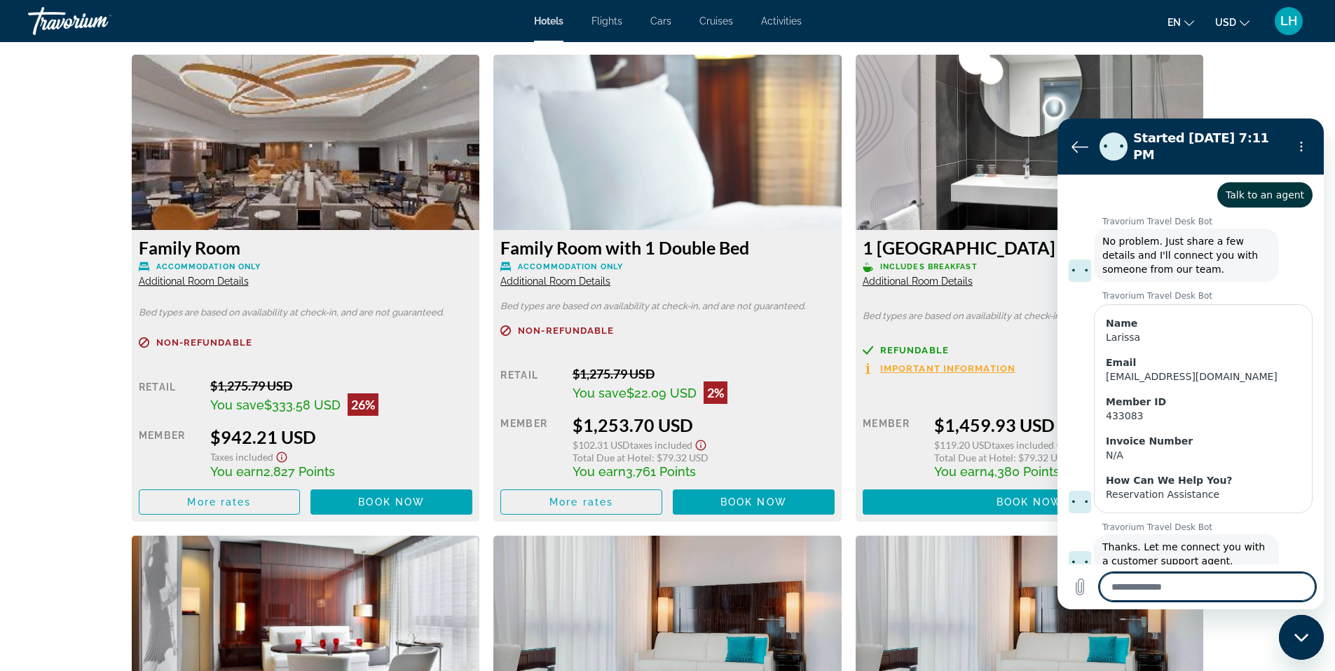
scroll to position [1962, 0]
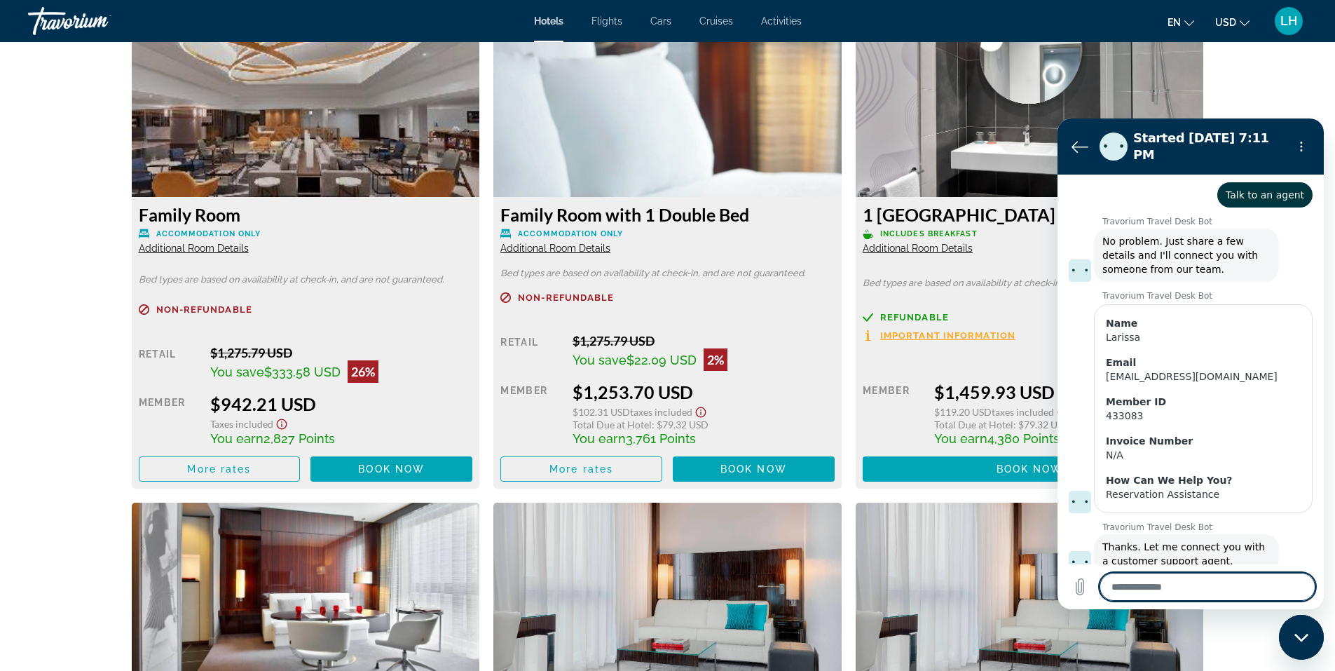
click at [1134, 589] on textarea at bounding box center [1208, 587] width 216 height 28
paste textarea "**********"
type textarea "**********"
type textarea "*"
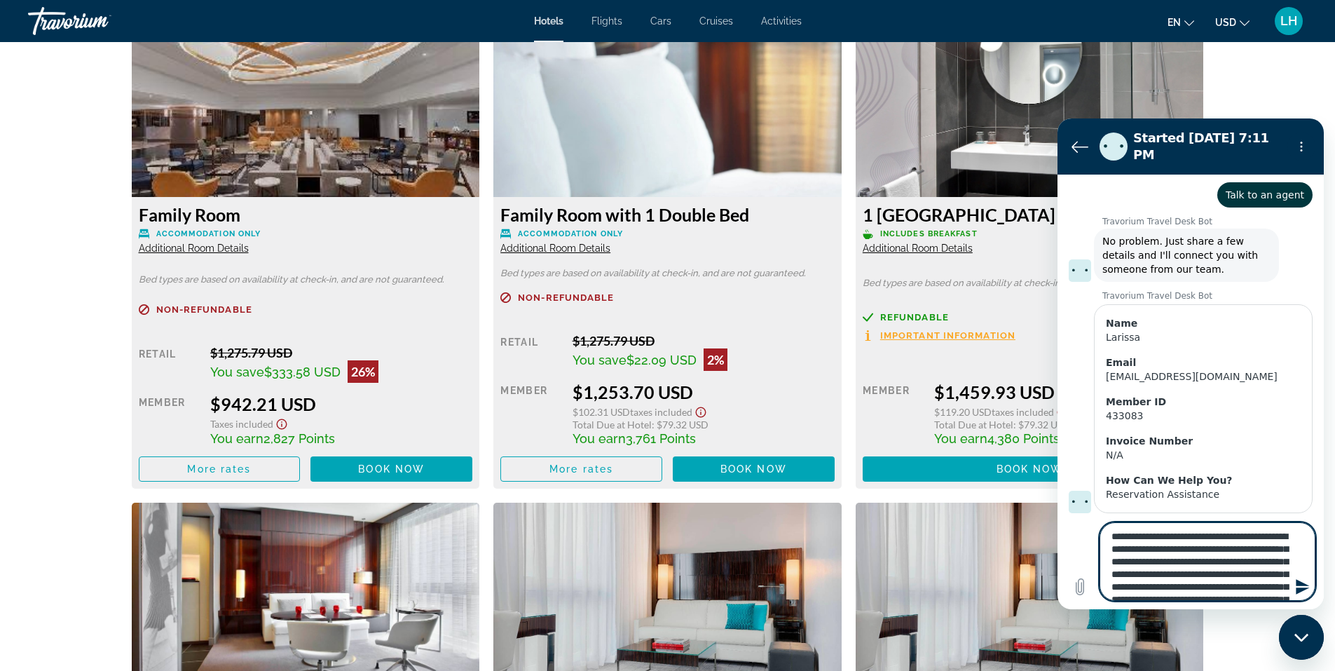
scroll to position [229, 0]
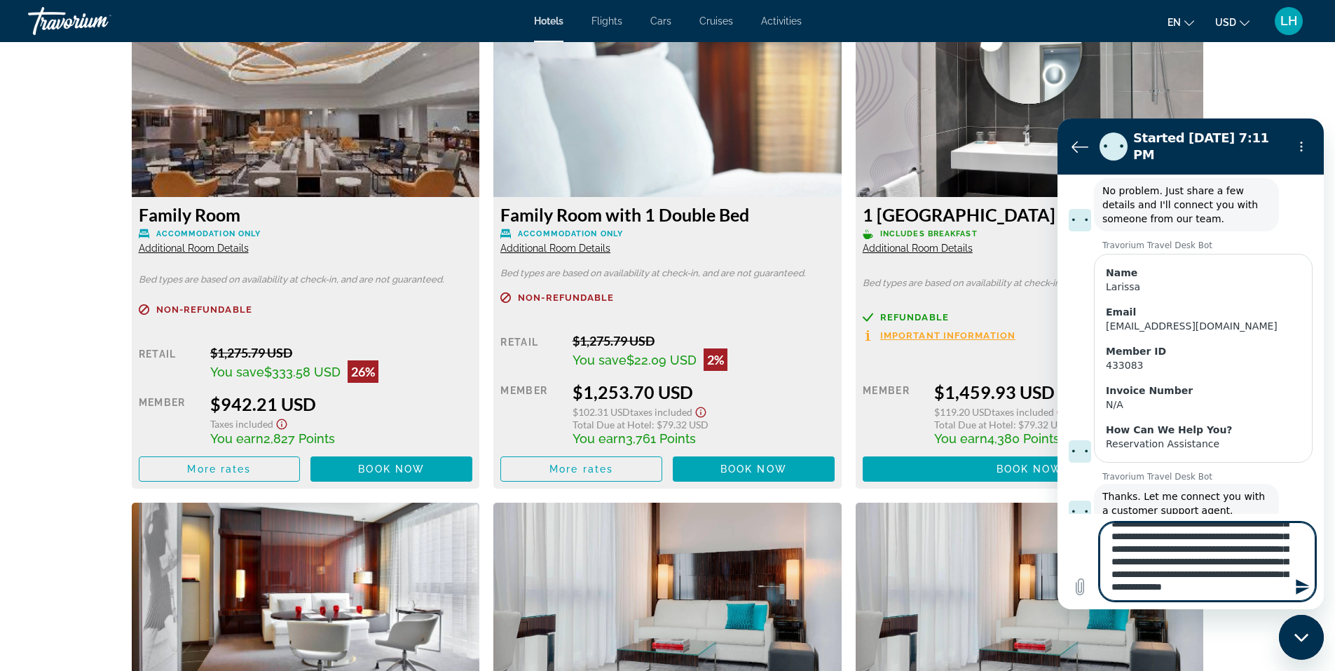
type textarea "**********"
click at [1304, 587] on icon "Send message" at bounding box center [1303, 586] width 17 height 17
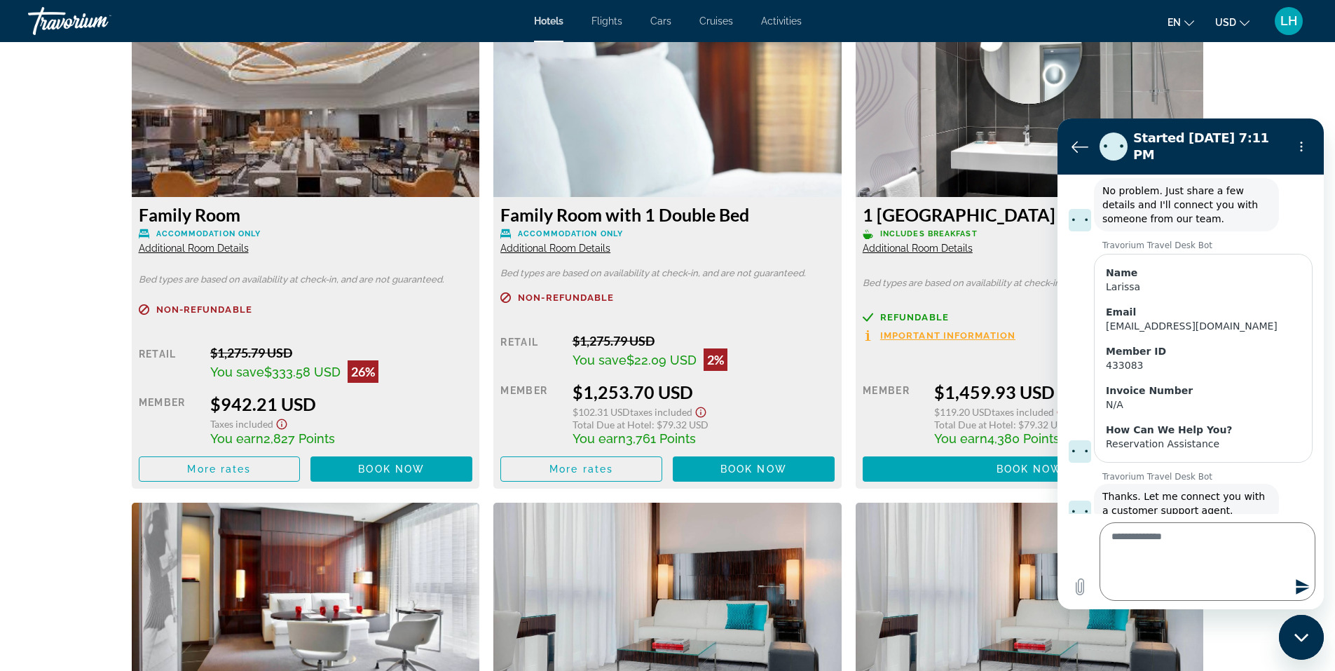
scroll to position [0, 0]
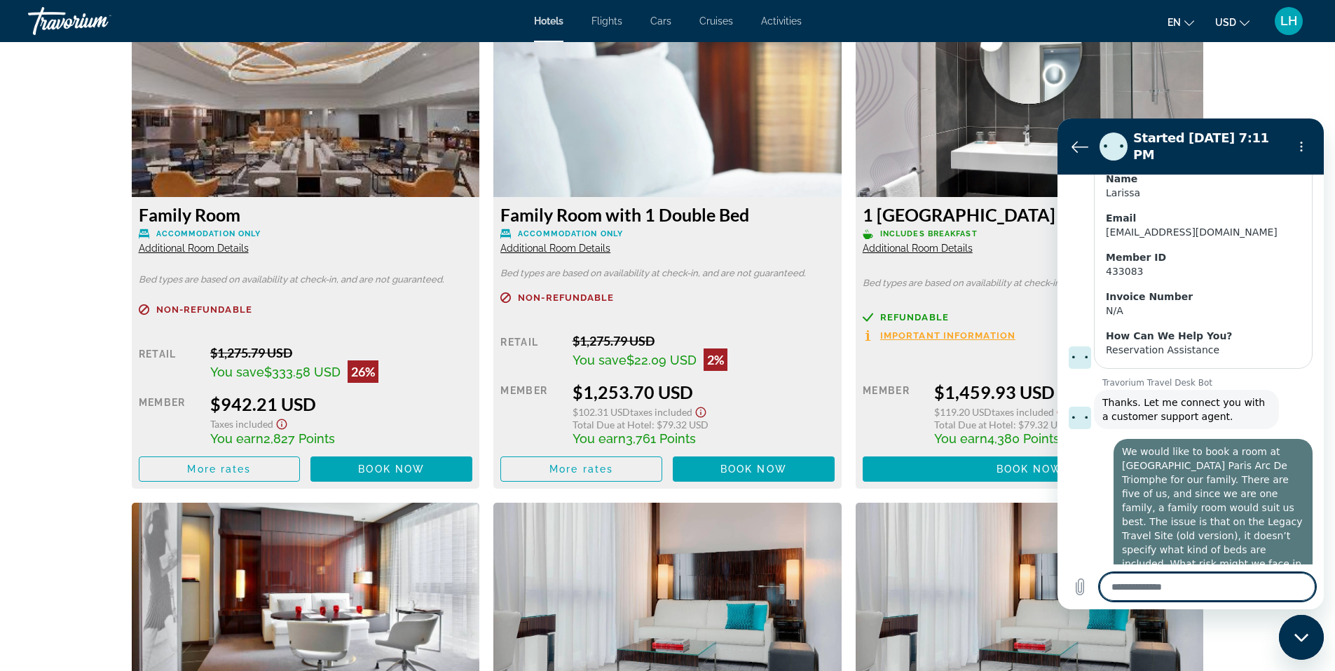
type textarea "*"
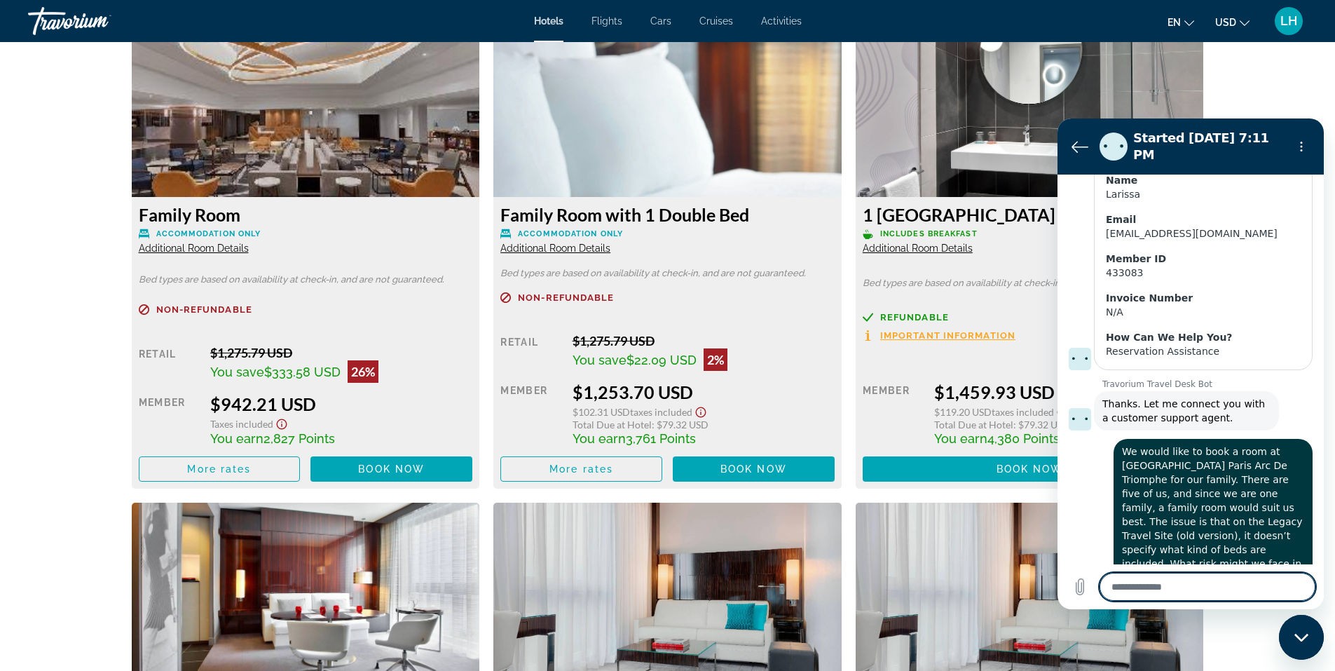
scroll to position [325, 0]
click at [1081, 142] on icon "Back to the conversation list" at bounding box center [1079, 147] width 15 height 11
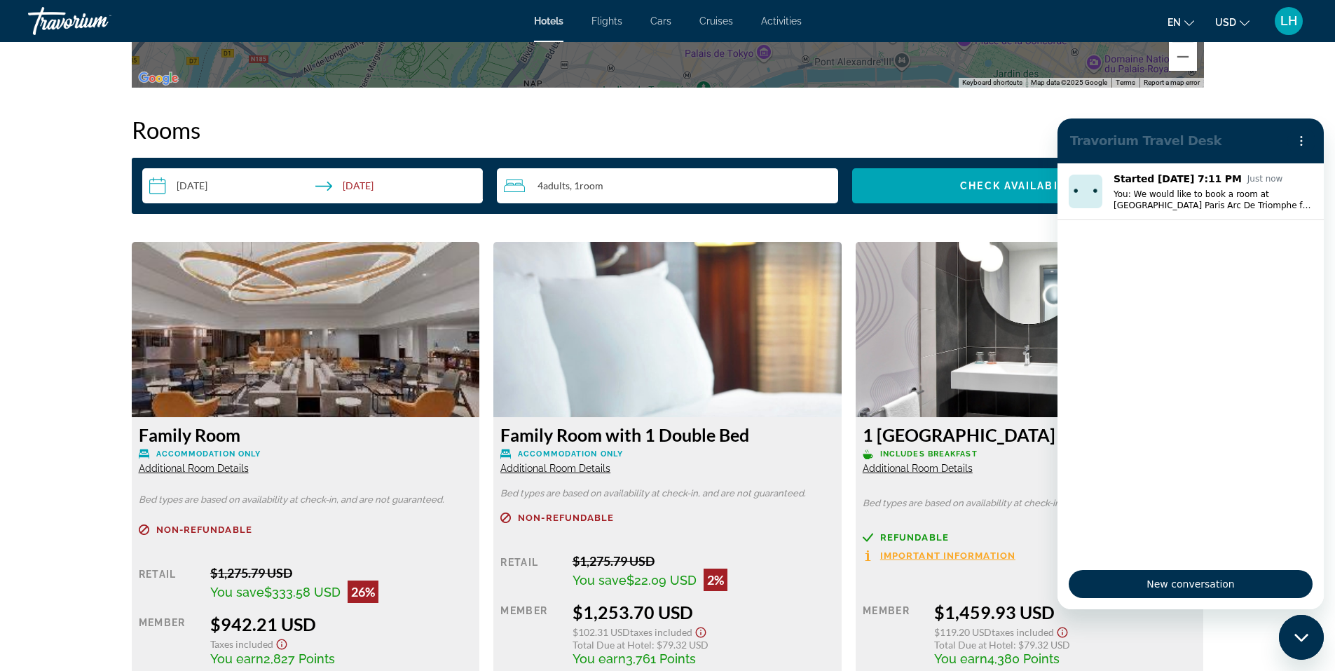
scroll to position [1892, 0]
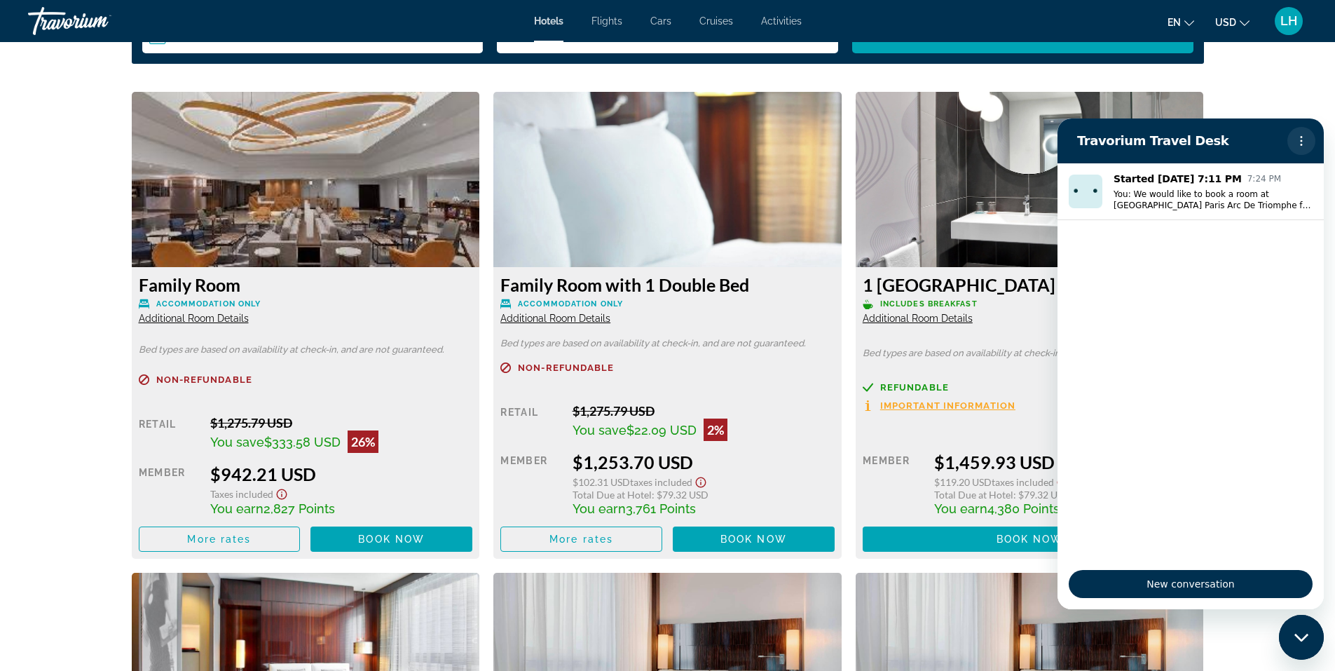
click at [1302, 136] on circle "Options menu" at bounding box center [1302, 137] width 2 height 2
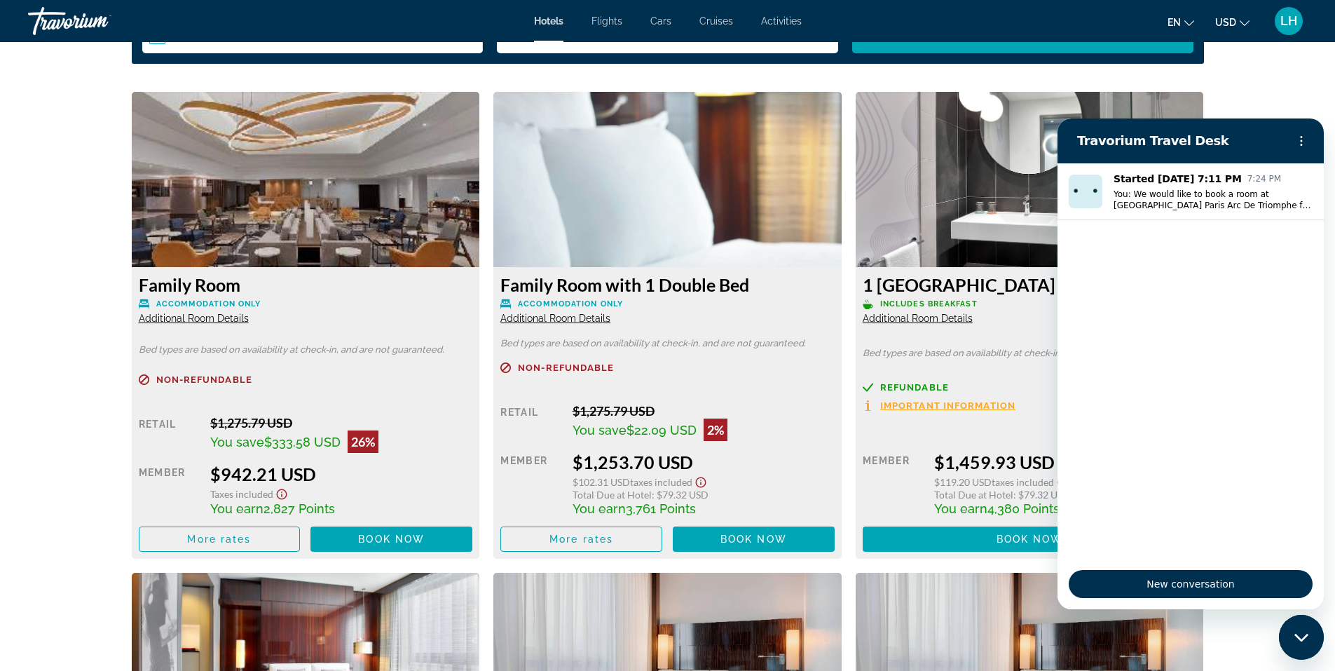
click at [1306, 634] on icon "Close messaging window" at bounding box center [1302, 637] width 15 height 9
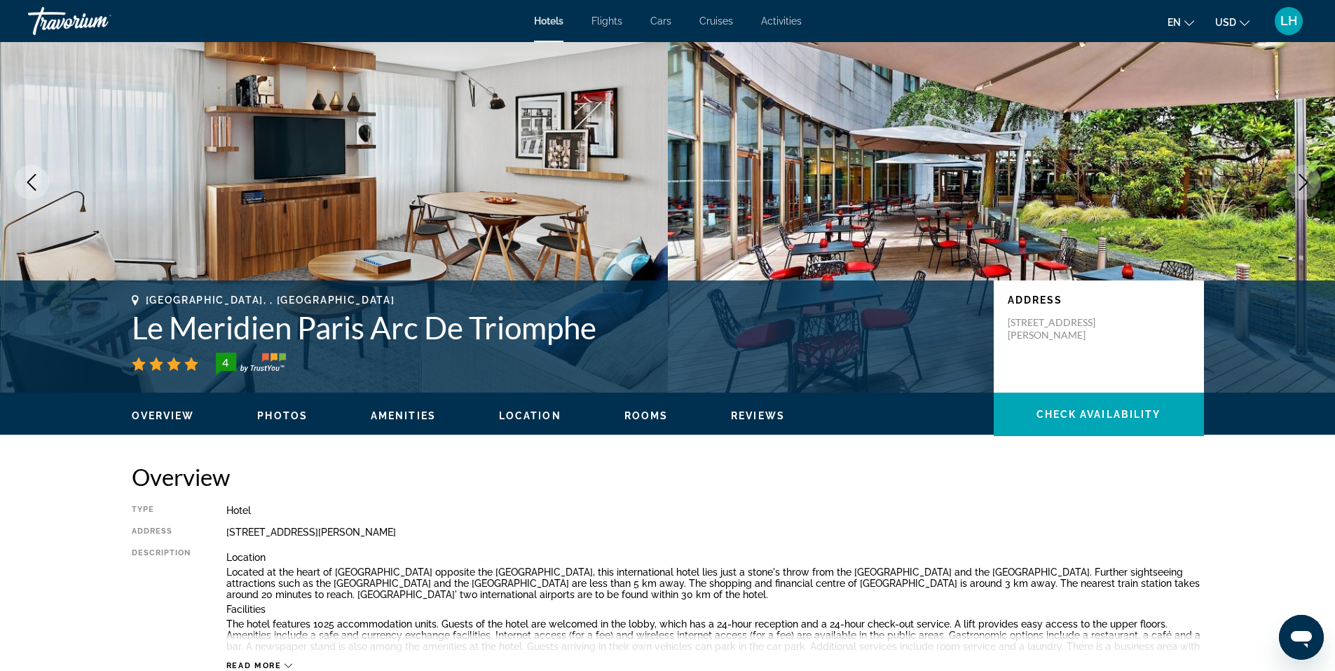
scroll to position [0, 0]
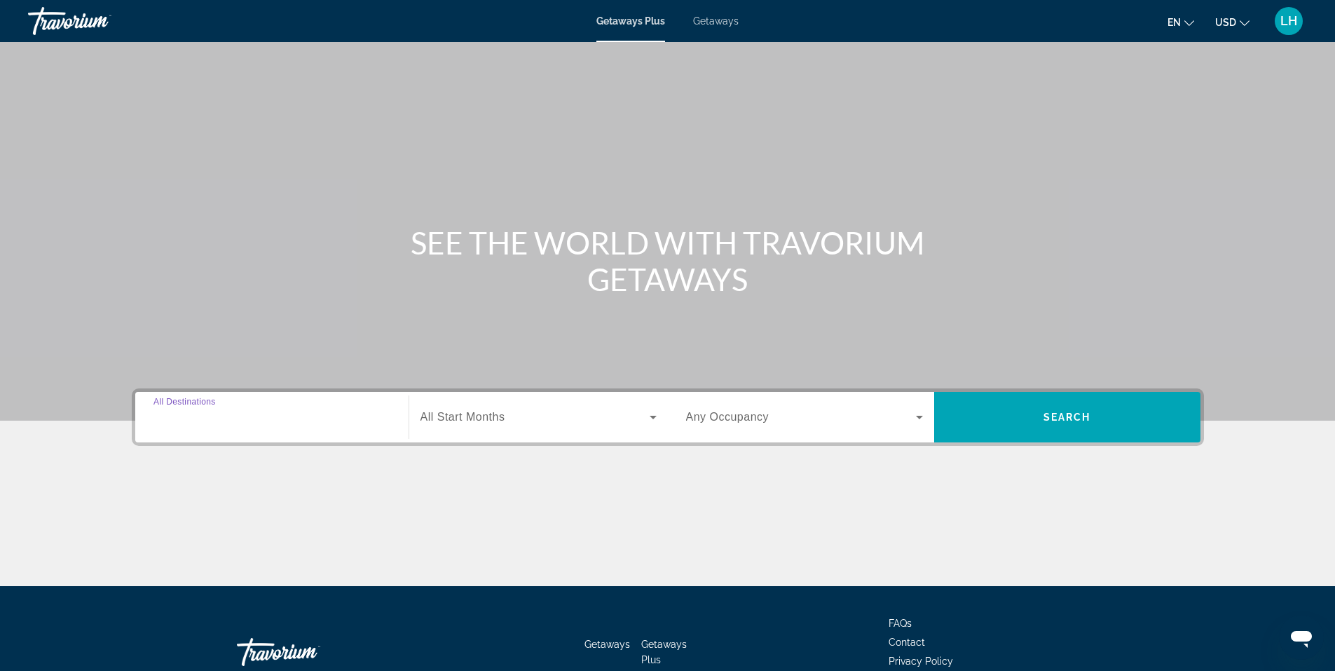
click at [271, 415] on input "Destination All Destinations" at bounding box center [271, 417] width 237 height 17
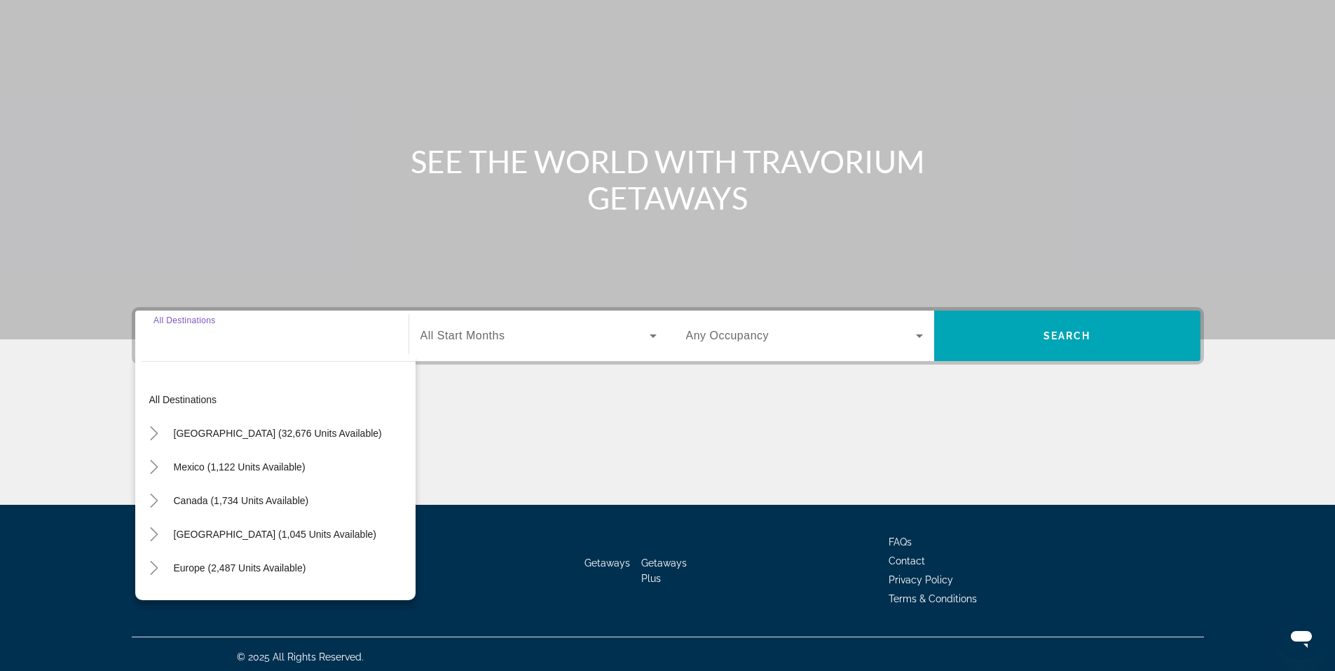
scroll to position [87, 0]
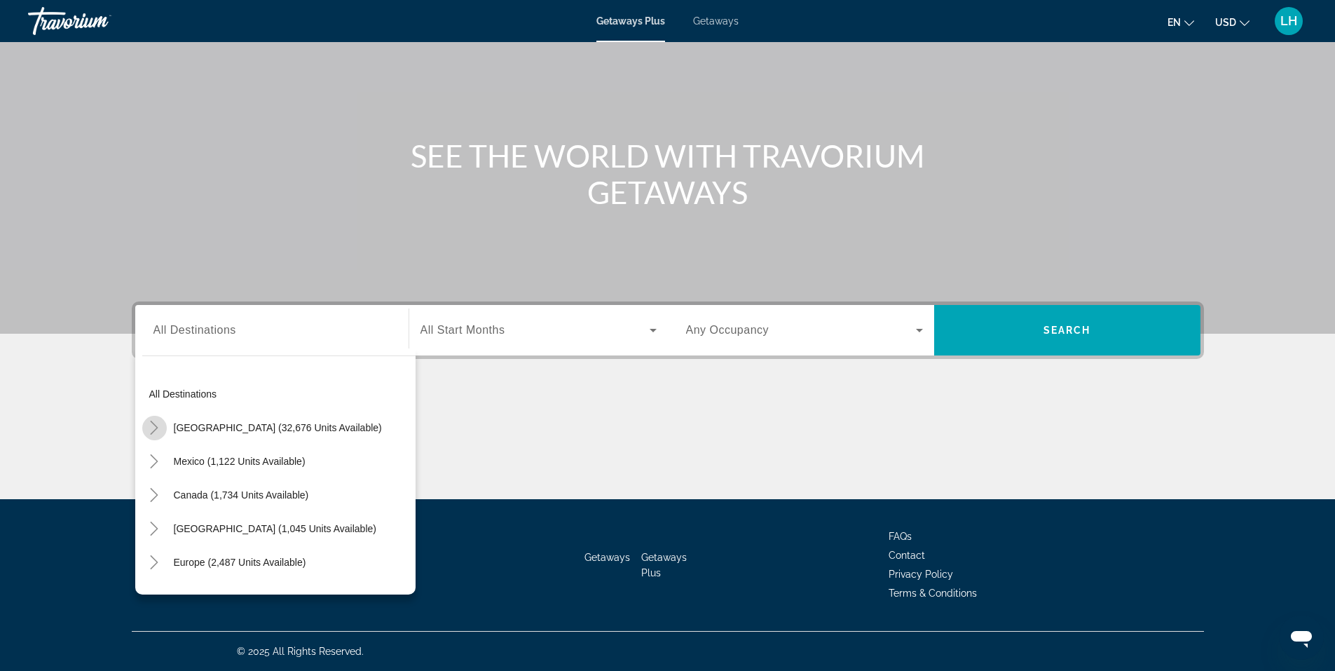
click at [156, 428] on icon "Toggle United States (32,676 units available)" at bounding box center [154, 428] width 14 height 14
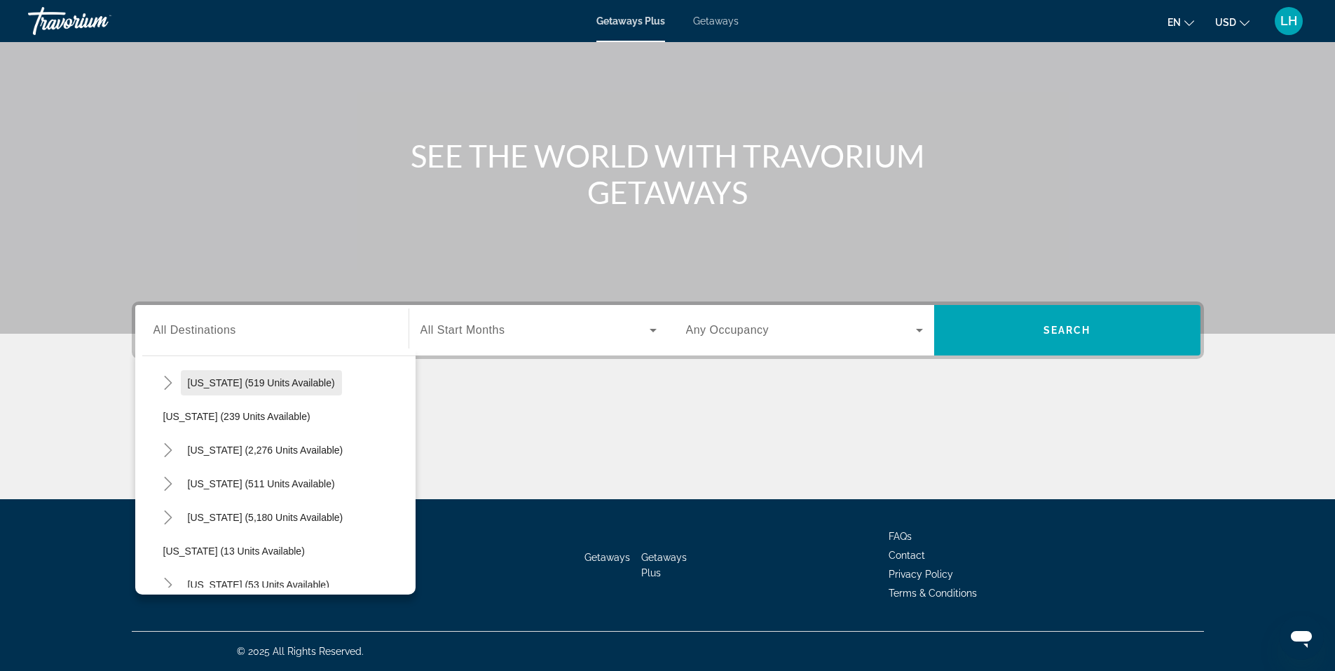
scroll to position [111, 0]
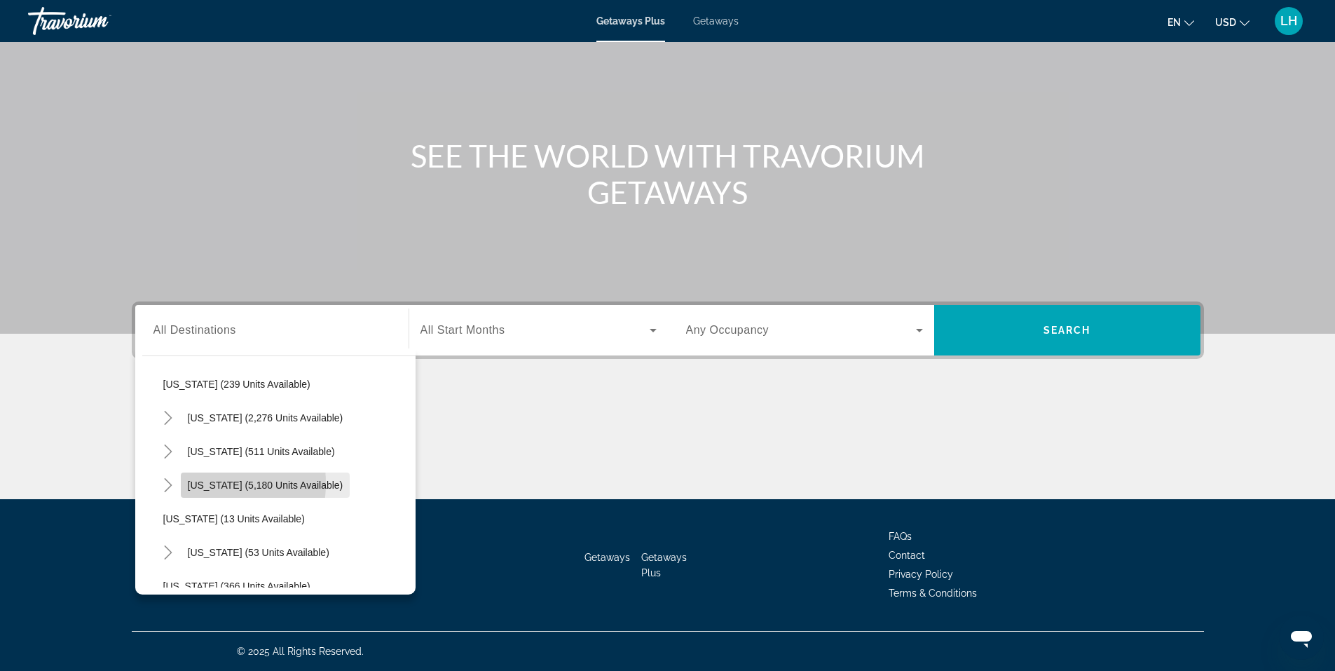
click at [190, 483] on span "Florida (5,180 units available)" at bounding box center [266, 484] width 156 height 11
type input "**********"
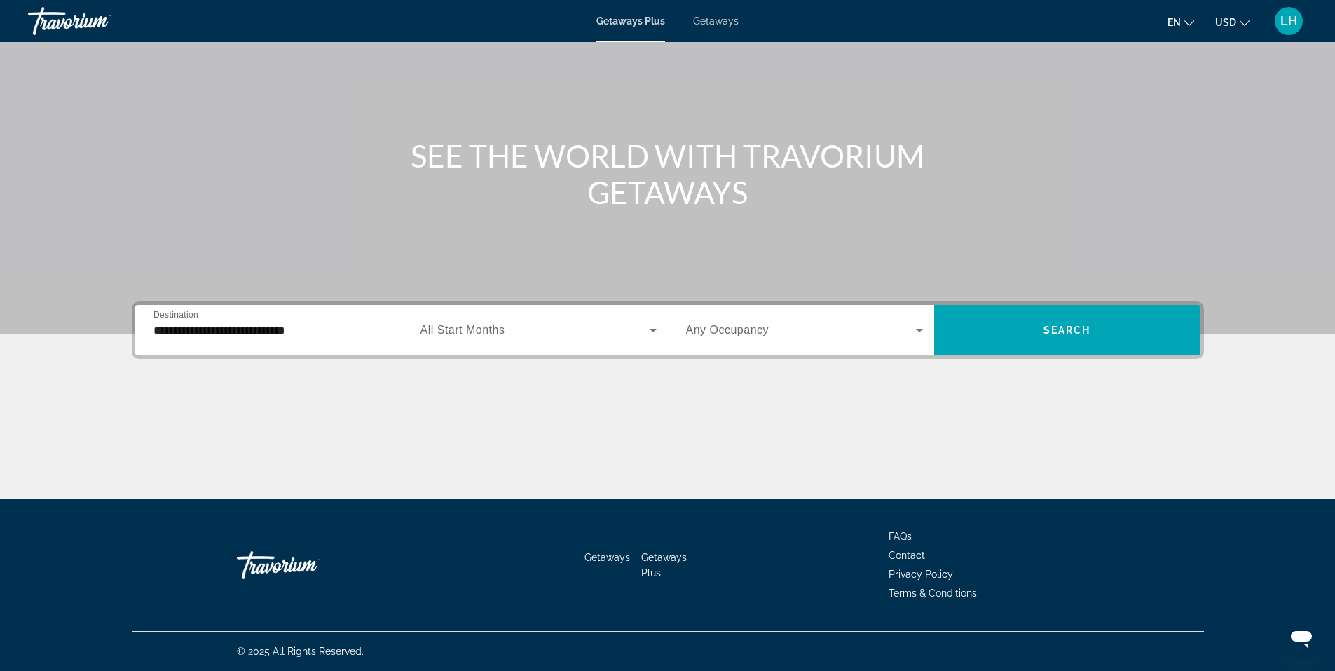
click at [472, 332] on span "All Start Months" at bounding box center [463, 330] width 85 height 12
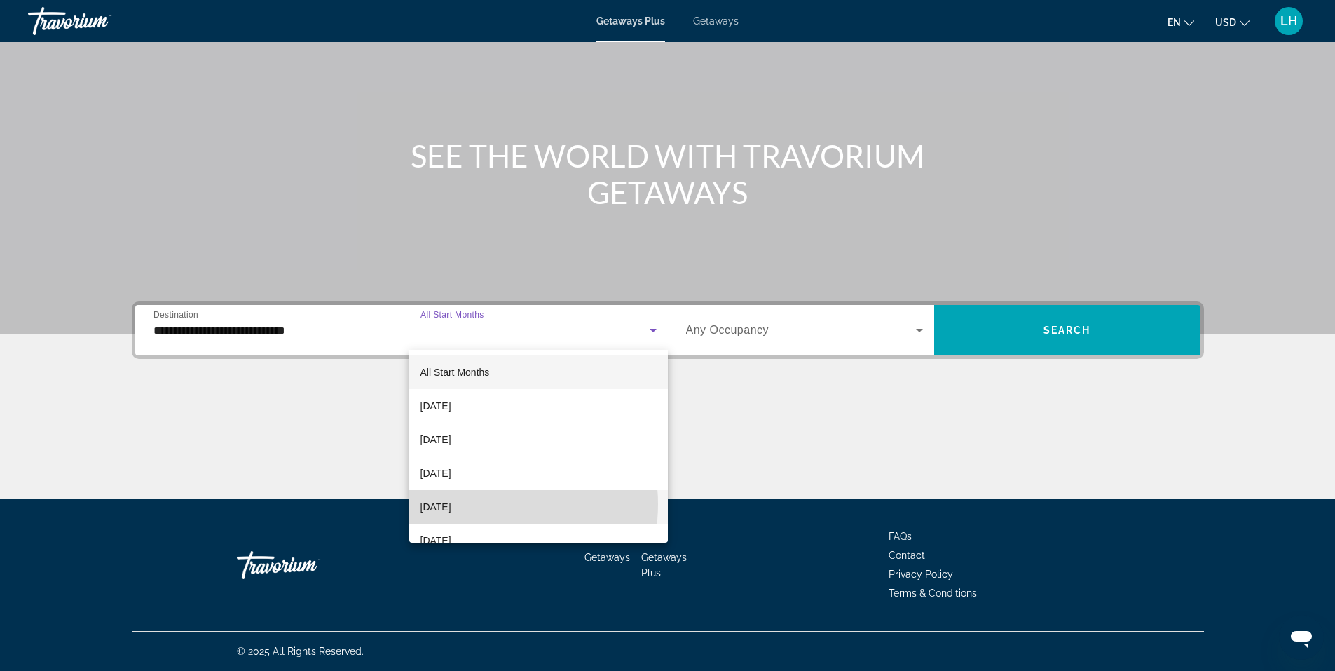
click at [451, 504] on span "December 2025" at bounding box center [436, 506] width 31 height 17
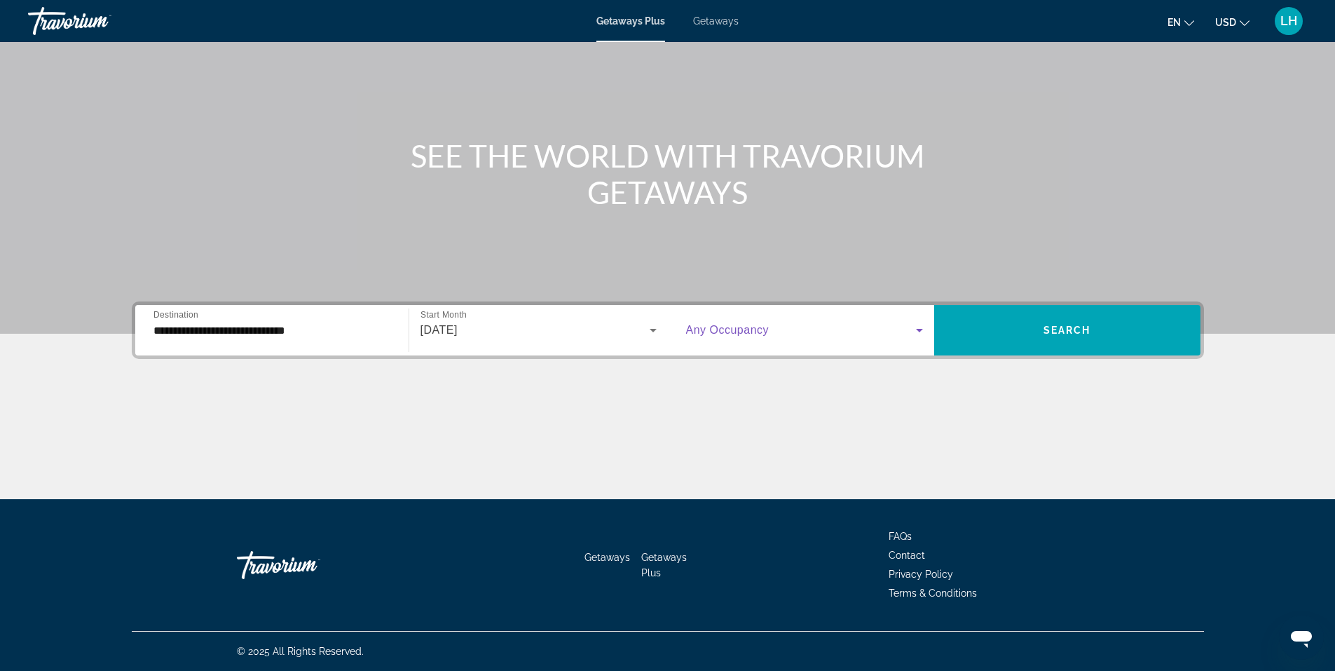
click at [921, 330] on icon "Search widget" at bounding box center [919, 331] width 7 height 4
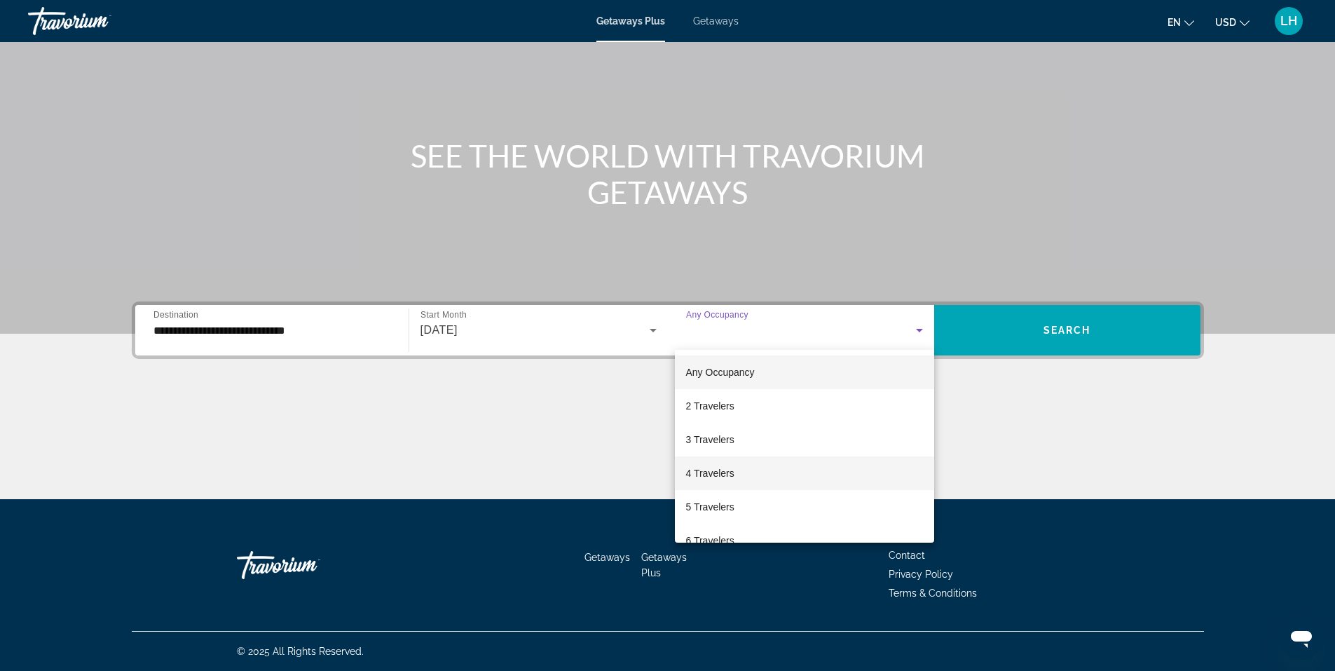
click at [872, 458] on mat-option "4 Travelers" at bounding box center [804, 473] width 259 height 34
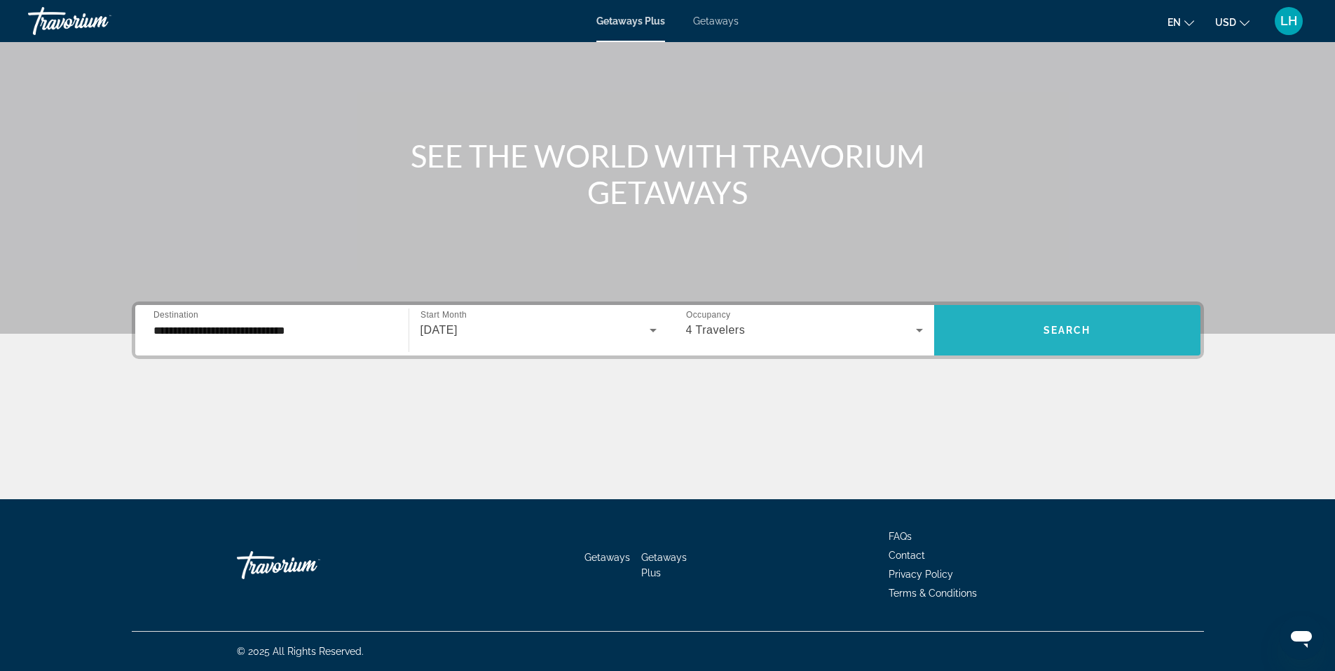
click at [1061, 327] on span "Search" at bounding box center [1068, 330] width 48 height 11
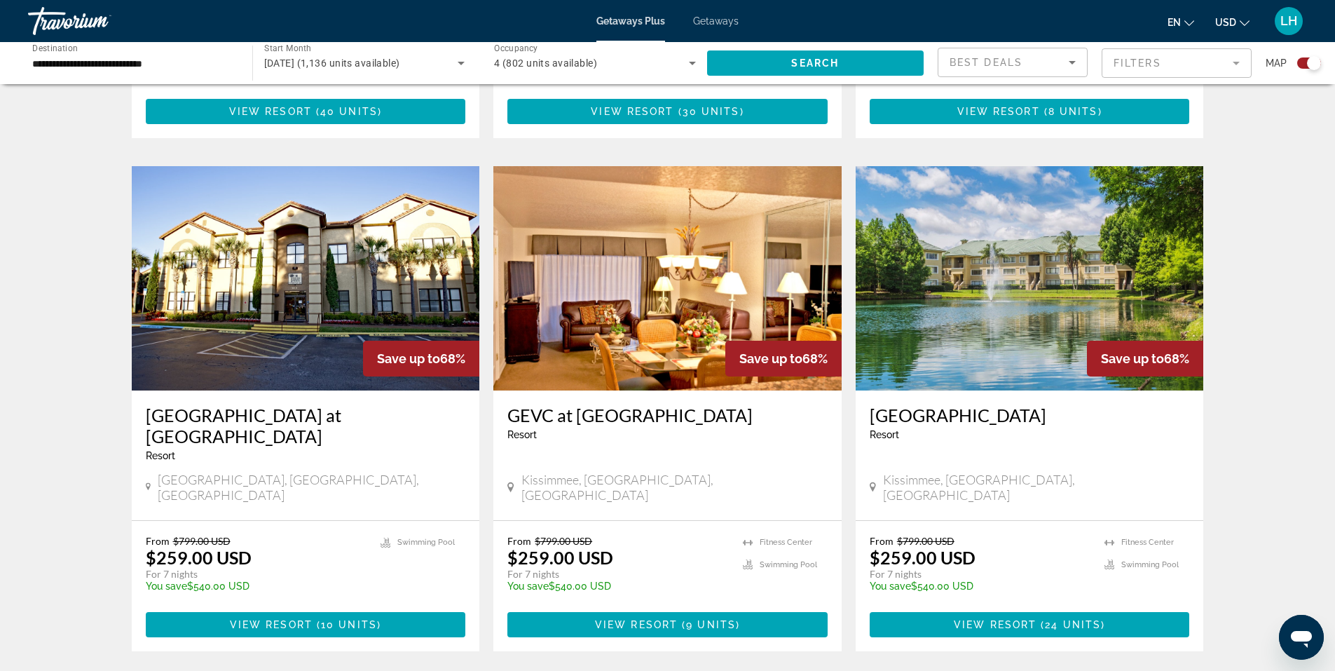
scroll to position [1962, 0]
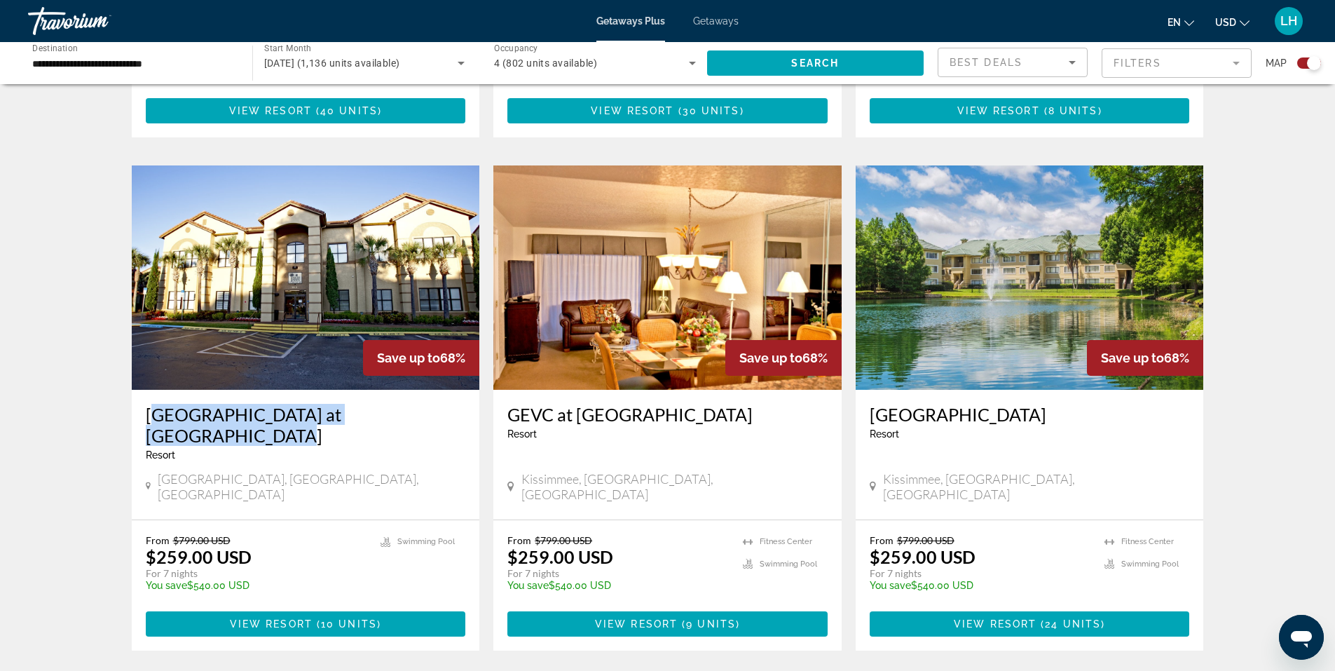
drag, startPoint x: 139, startPoint y: 342, endPoint x: 430, endPoint y: 339, distance: 291.6
click at [430, 390] on div "Blue Tree Resort at Lake Buena Vista Resort - This is an adults only resort Orl…" at bounding box center [306, 455] width 348 height 130
copy h3 "Blue Tree Resort at Lake Buena Vista"
drag, startPoint x: 375, startPoint y: 349, endPoint x: 437, endPoint y: 513, distance: 175.5
click at [437, 607] on span "Main content" at bounding box center [306, 624] width 320 height 34
